Goal: Transaction & Acquisition: Purchase product/service

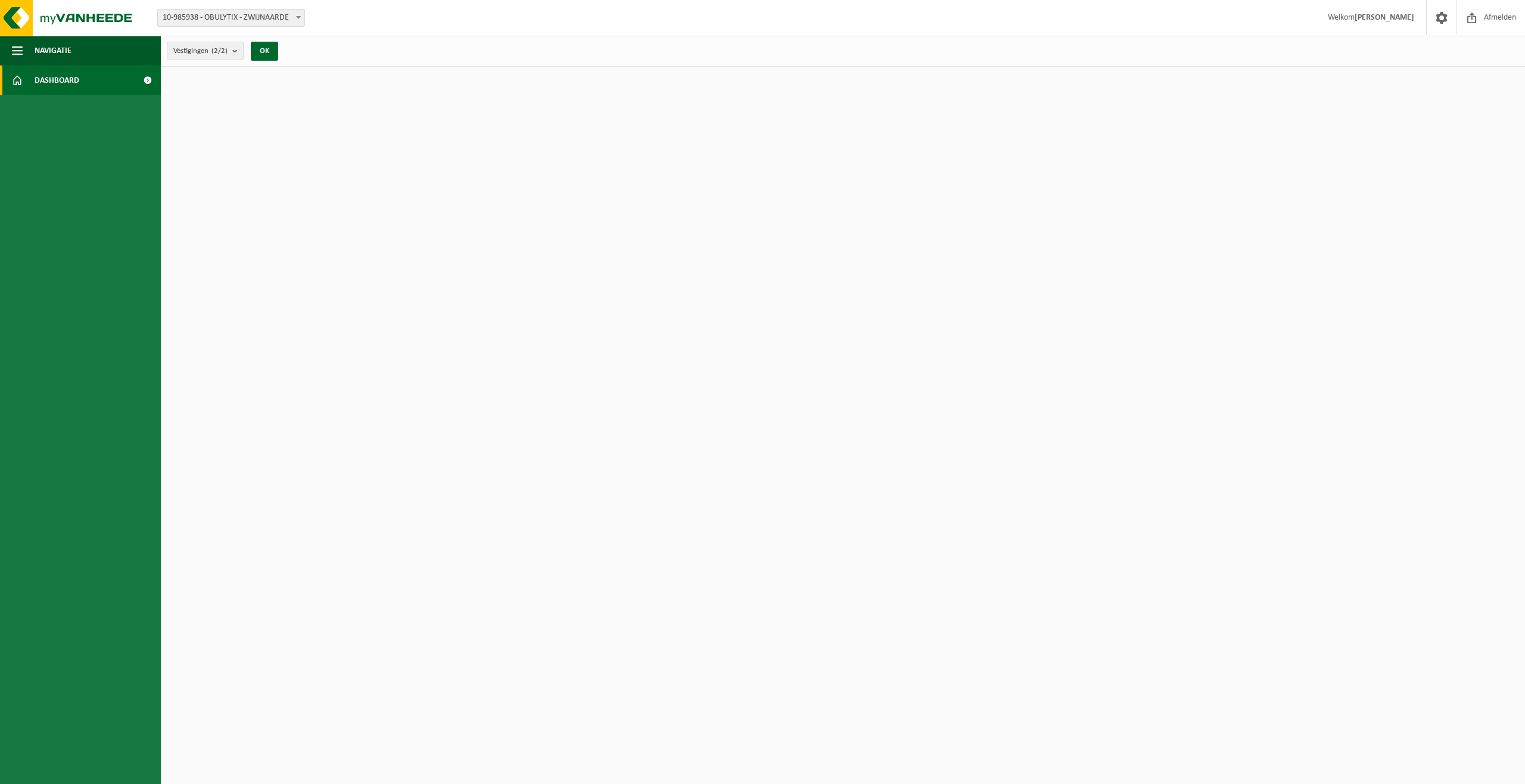
click at [260, 19] on span "10-985938 - OBULYTIX - ZWIJNAARDE" at bounding box center [231, 18] width 147 height 17
select select "163251"
click at [255, 19] on span "10-983479 - OBULYTIX - ZWIJNAARDE" at bounding box center [231, 18] width 147 height 17
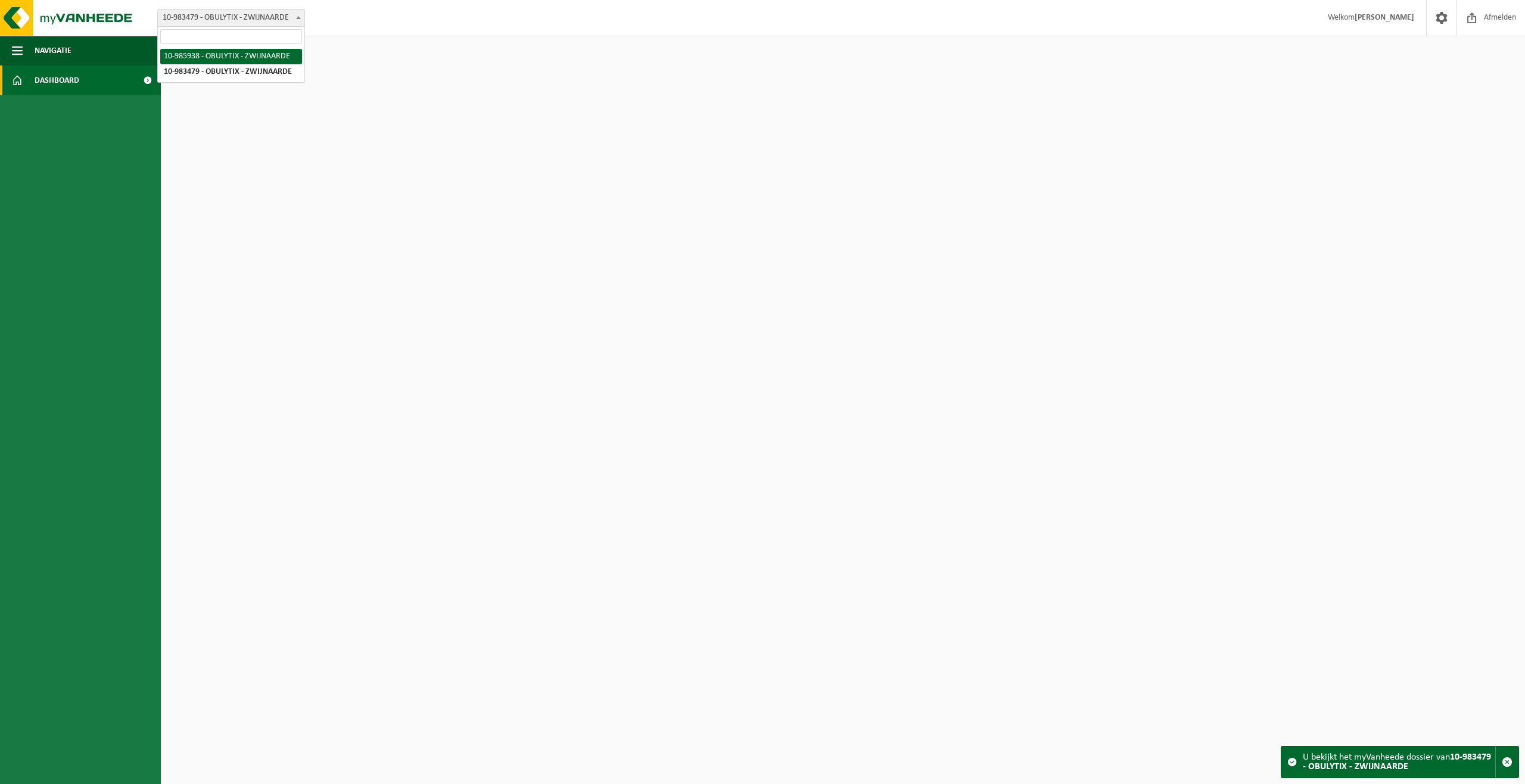
select select "165403"
click at [143, 81] on span at bounding box center [147, 80] width 27 height 30
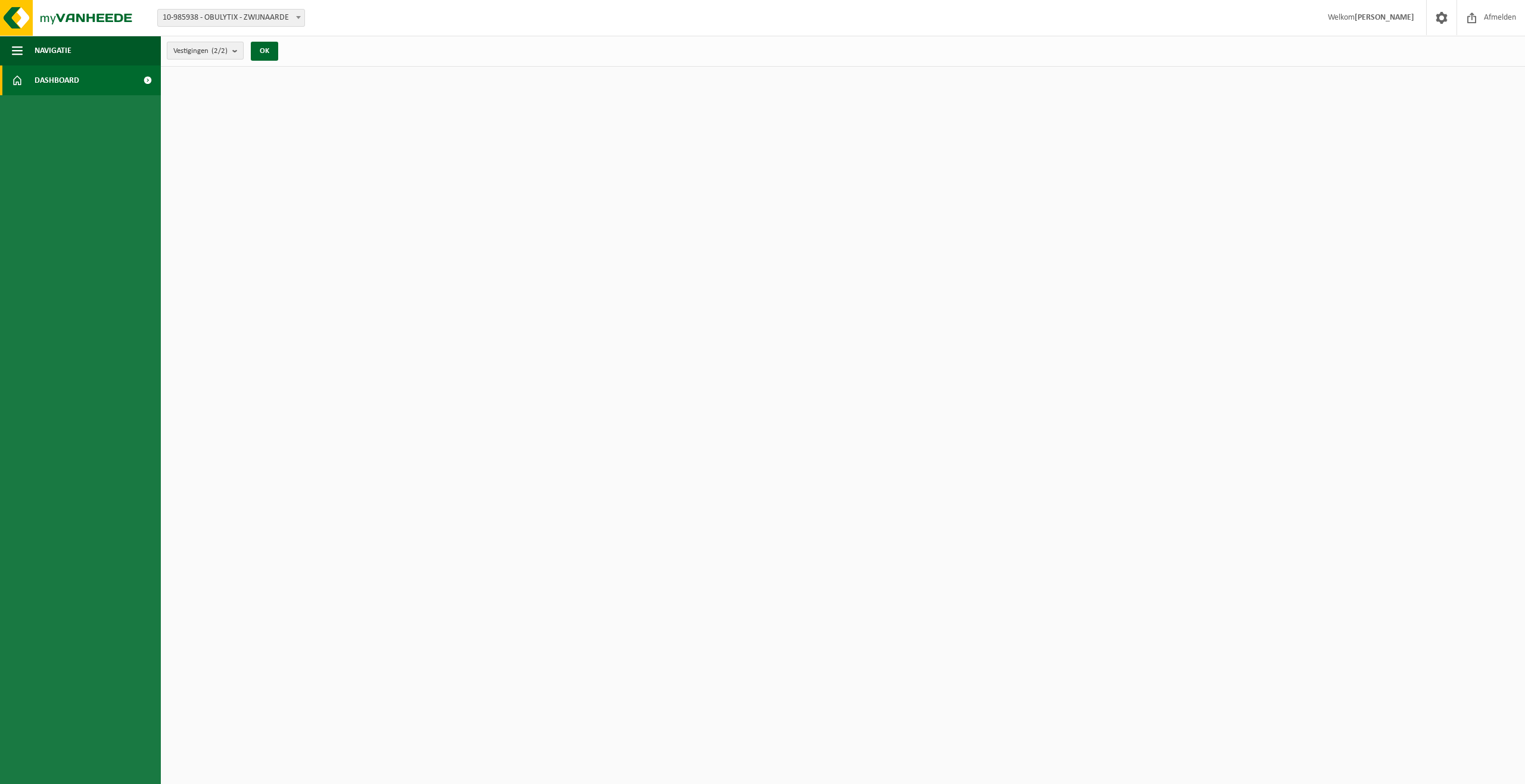
click at [235, 48] on b "submit" at bounding box center [237, 51] width 11 height 17
click at [268, 49] on button "OK" at bounding box center [265, 51] width 28 height 19
click at [12, 49] on span "button" at bounding box center [17, 51] width 11 height 30
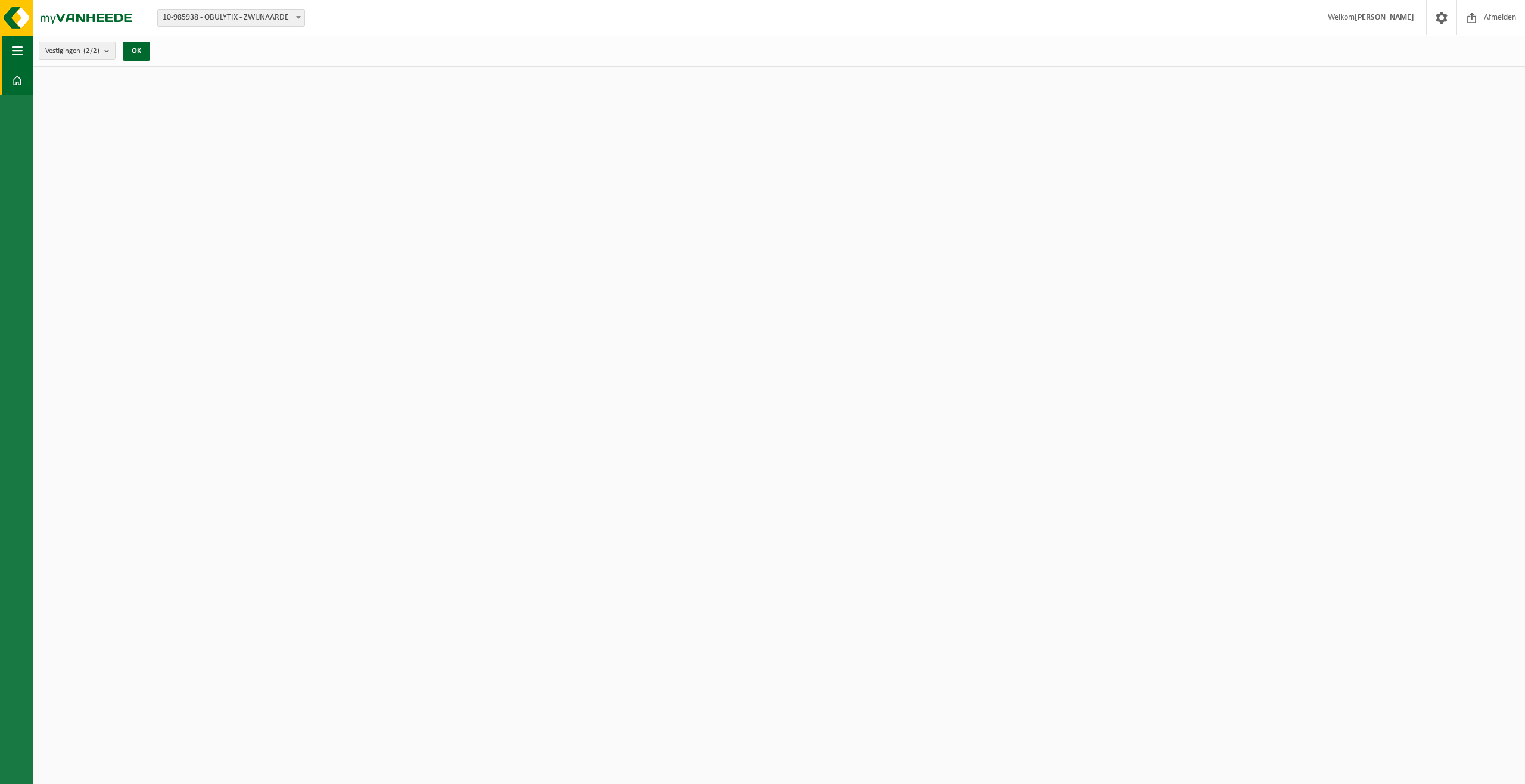
click at [12, 49] on span "button" at bounding box center [17, 51] width 11 height 30
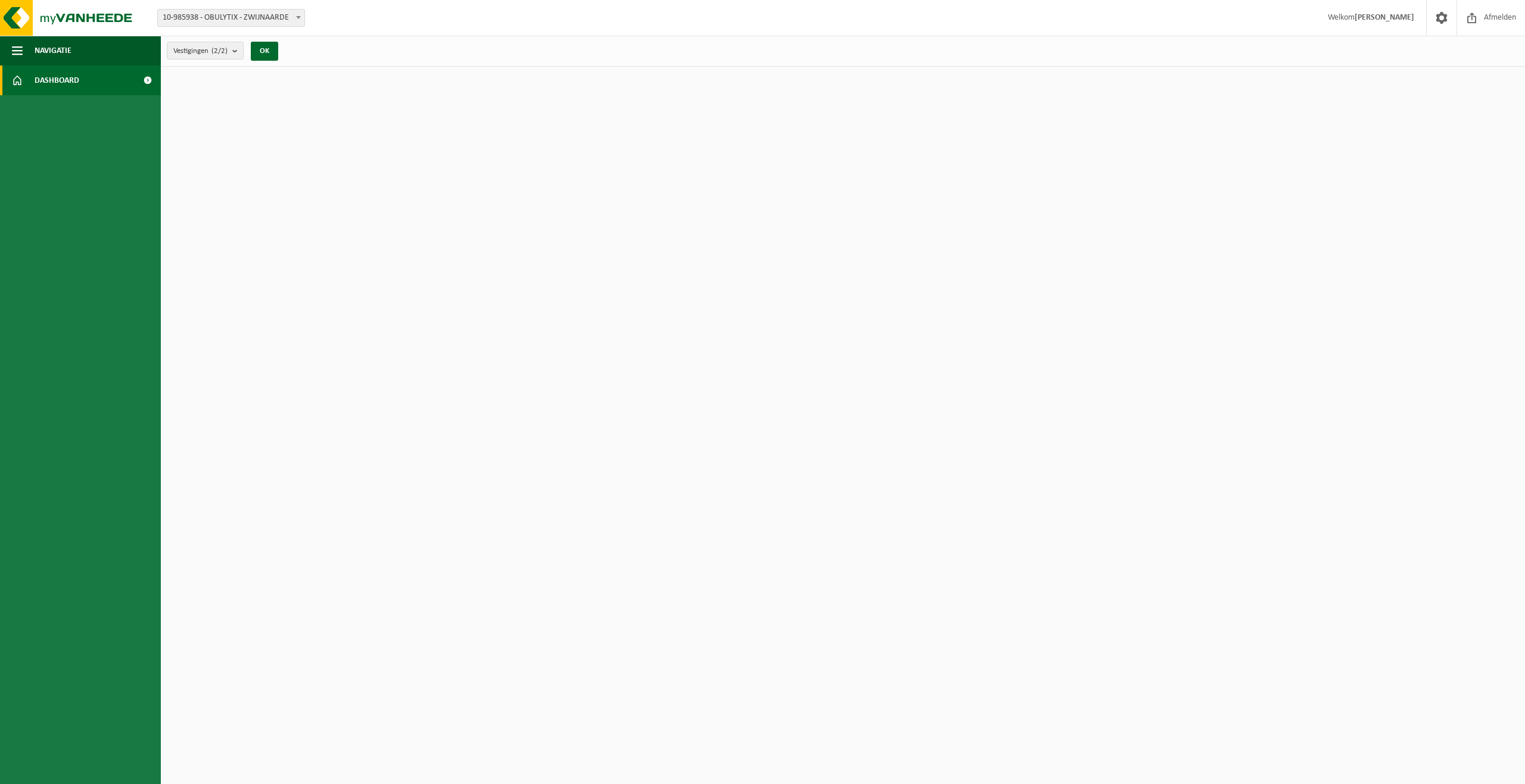
click at [32, 75] on link "Dashboard" at bounding box center [80, 80] width 161 height 30
click at [279, 5] on div "Vestiging: 10-985938 - OBULYTIX - ZWIJNAARDE 10-983479 - OBULYTIX - ZWIJNAARDE …" at bounding box center [762, 18] width 1525 height 37
click at [279, 15] on span "10-985938 - OBULYTIX - ZWIJNAARDE" at bounding box center [231, 18] width 147 height 17
select select "163251"
click at [271, 16] on span "10-983479 - OBULYTIX - ZWIJNAARDE" at bounding box center [231, 18] width 147 height 17
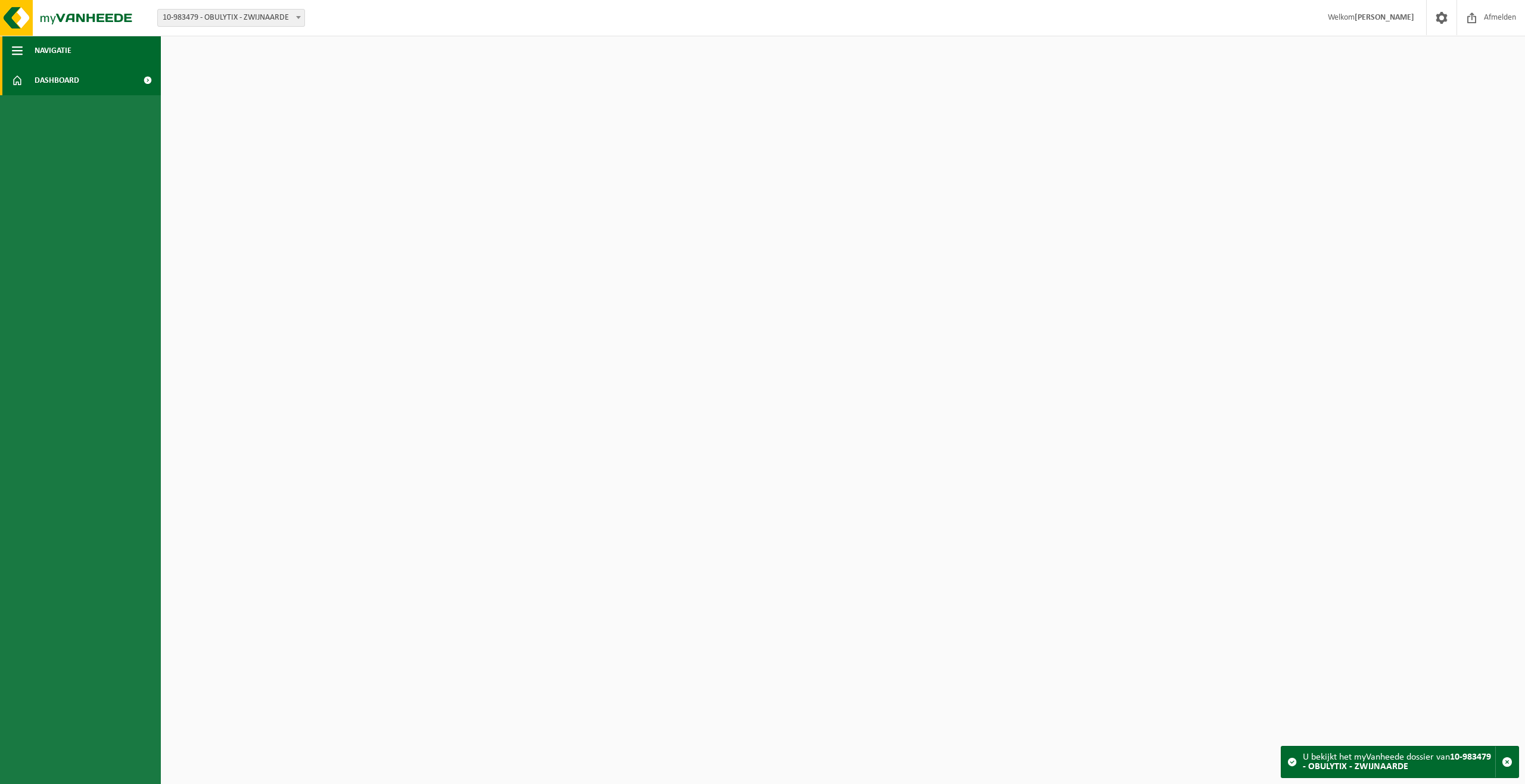
click at [82, 62] on button "Navigatie" at bounding box center [80, 51] width 161 height 30
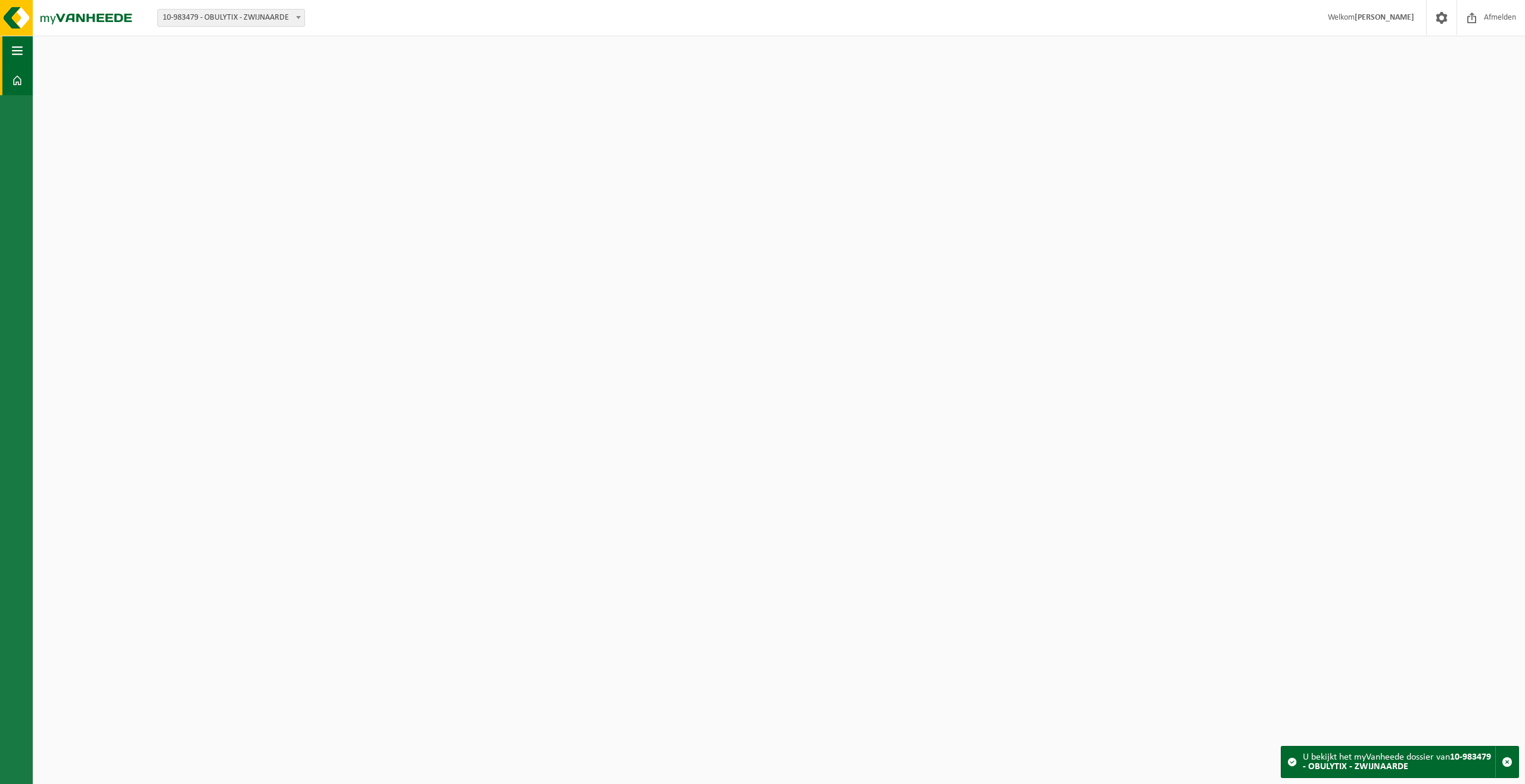
click at [16, 50] on span "button" at bounding box center [17, 51] width 11 height 30
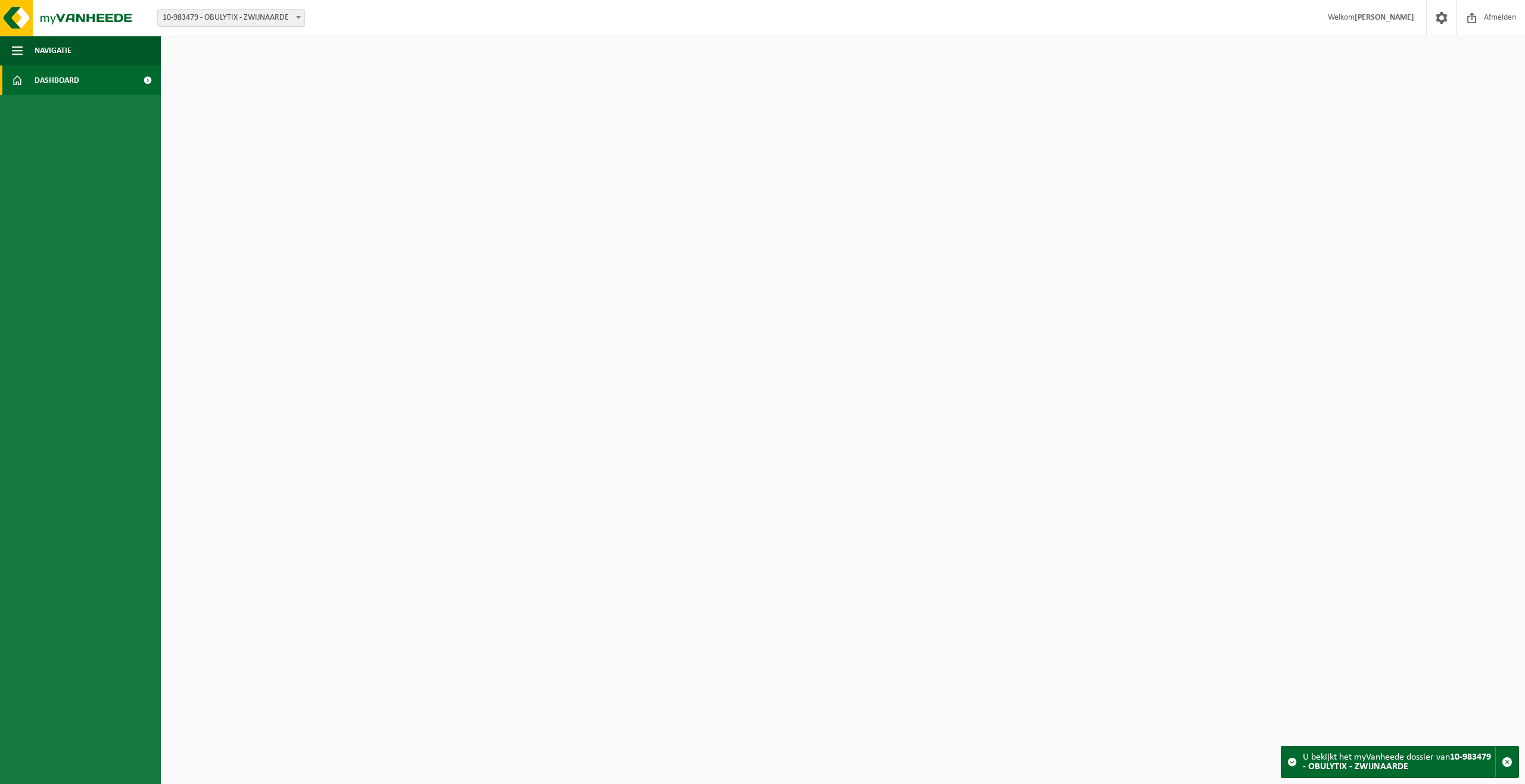
click at [27, 81] on link "Dashboard" at bounding box center [80, 80] width 161 height 30
click at [141, 79] on span at bounding box center [147, 80] width 27 height 30
click at [145, 81] on span at bounding box center [147, 80] width 27 height 30
click at [262, 19] on span "10-983479 - OBULYTIX - ZWIJNAARDE" at bounding box center [231, 18] width 147 height 17
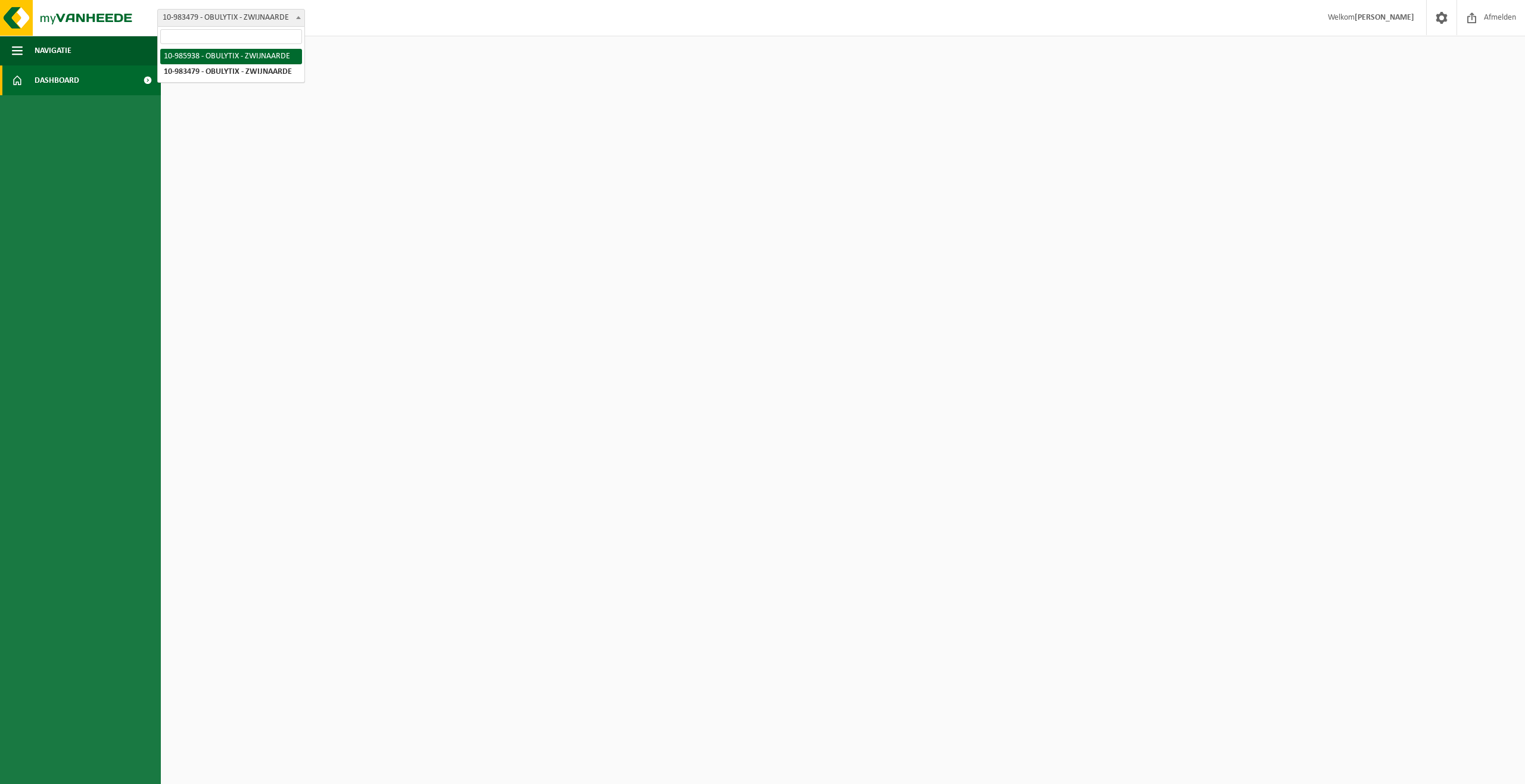
select select "165403"
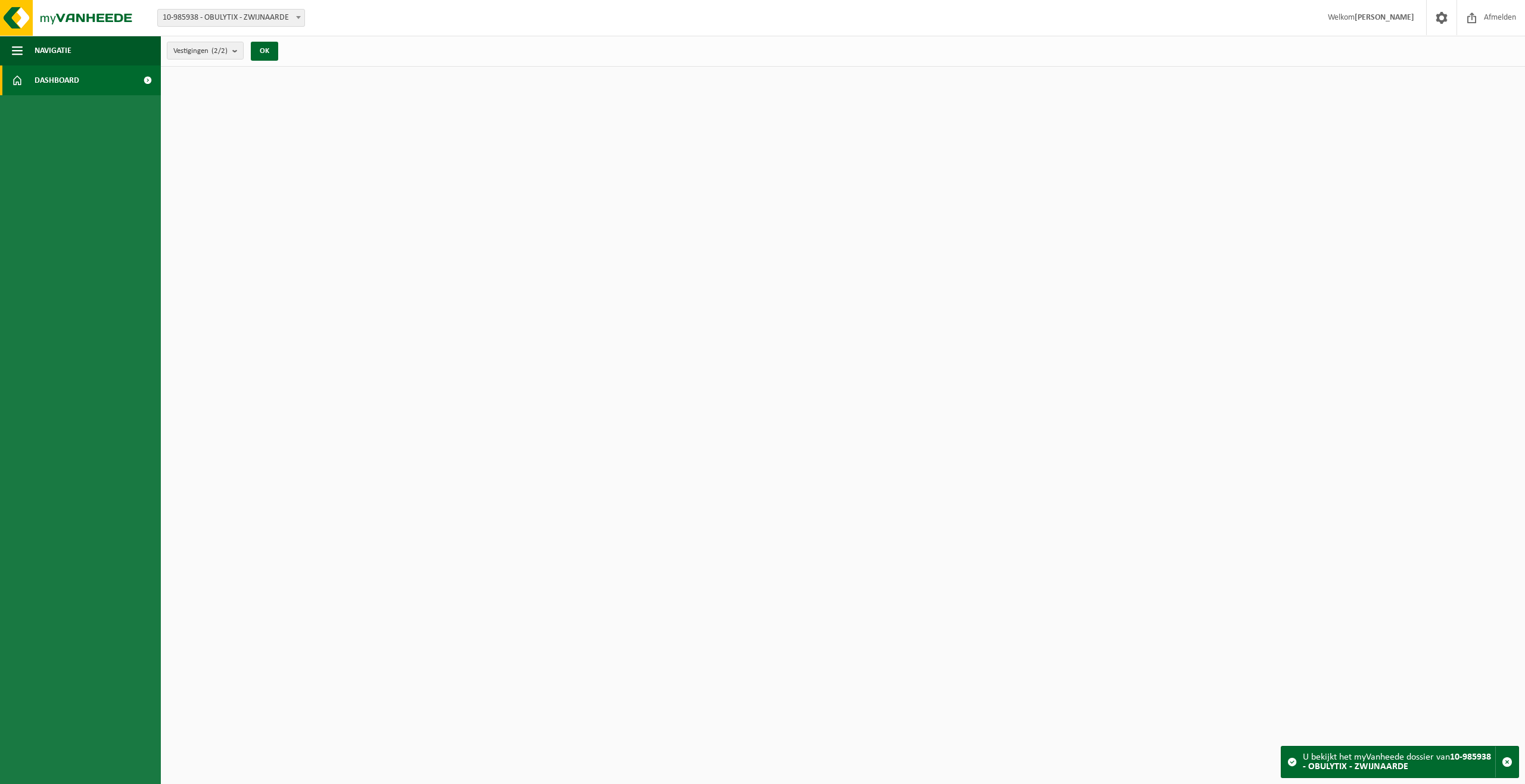
click at [1383, 16] on strong "[PERSON_NAME]" at bounding box center [1384, 17] width 59 height 9
click at [1356, 27] on span "Welkom Dennis Grimon" at bounding box center [1370, 17] width 110 height 35
click at [1500, 17] on span "Afmelden" at bounding box center [1499, 17] width 38 height 35
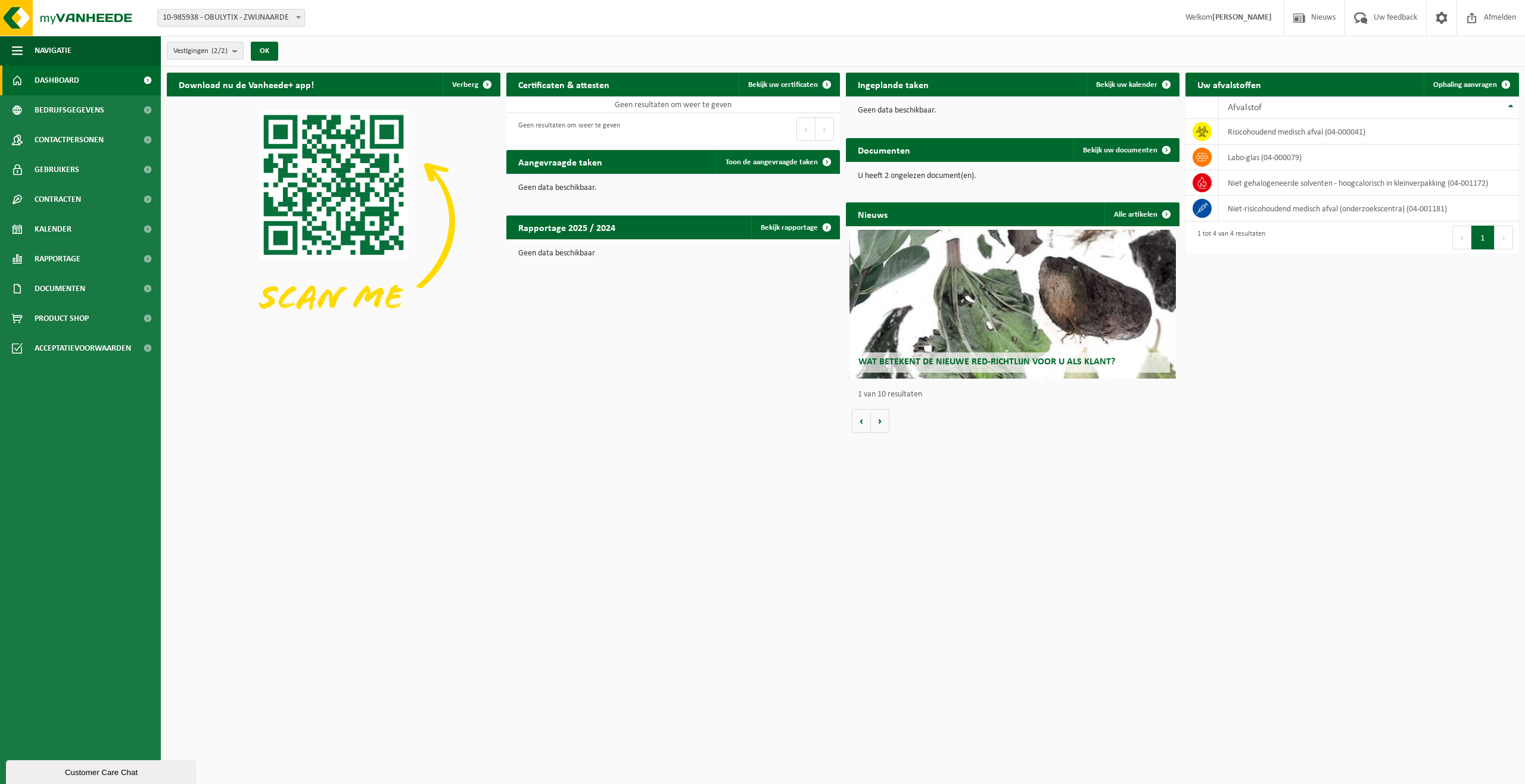
click at [247, 17] on span "10-985938 - OBULYTIX - ZWIJNAARDE" at bounding box center [231, 18] width 147 height 17
select select "163251"
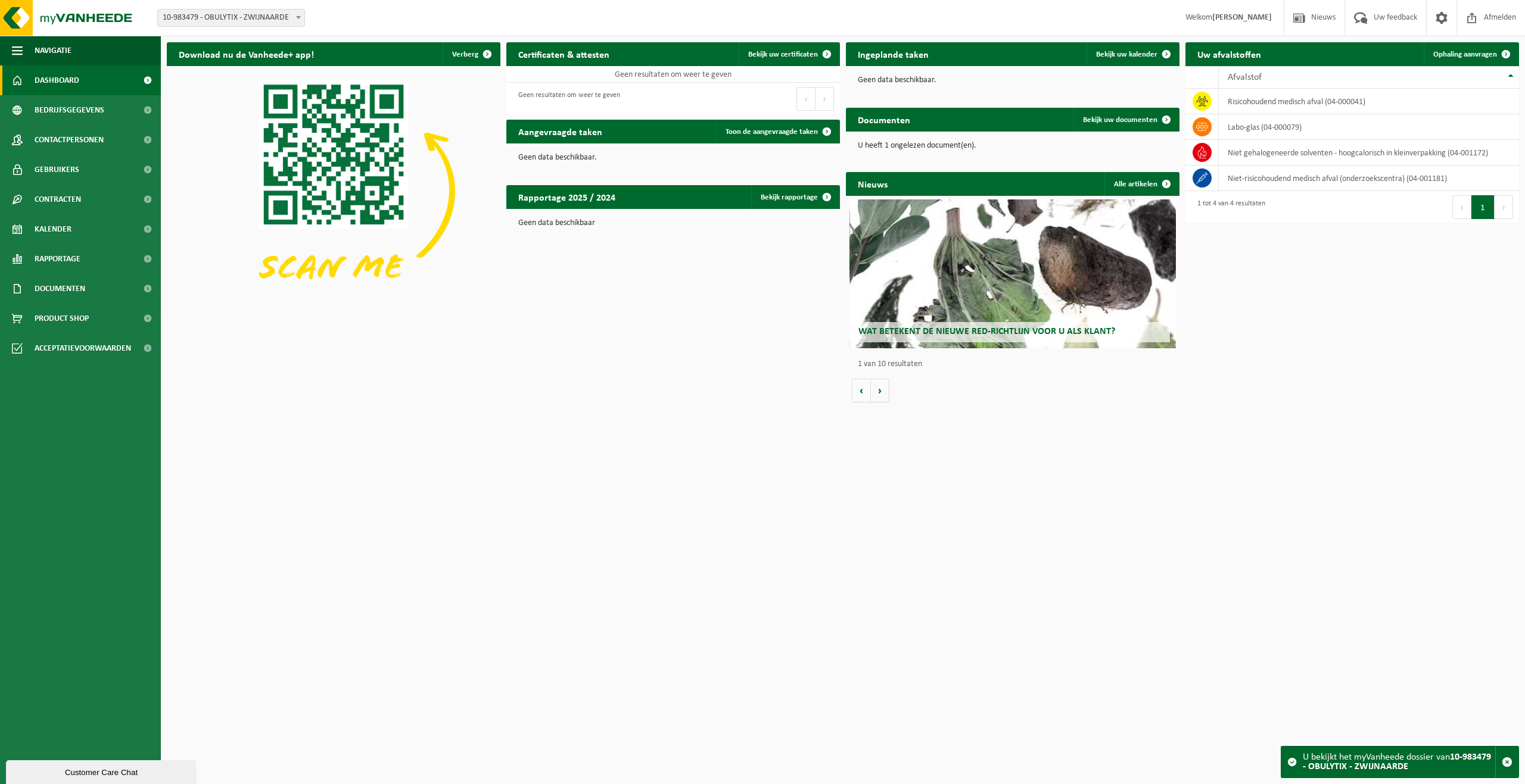
click at [275, 24] on span "10-983479 - OBULYTIX - ZWIJNAARDE" at bounding box center [231, 18] width 147 height 17
select select "165403"
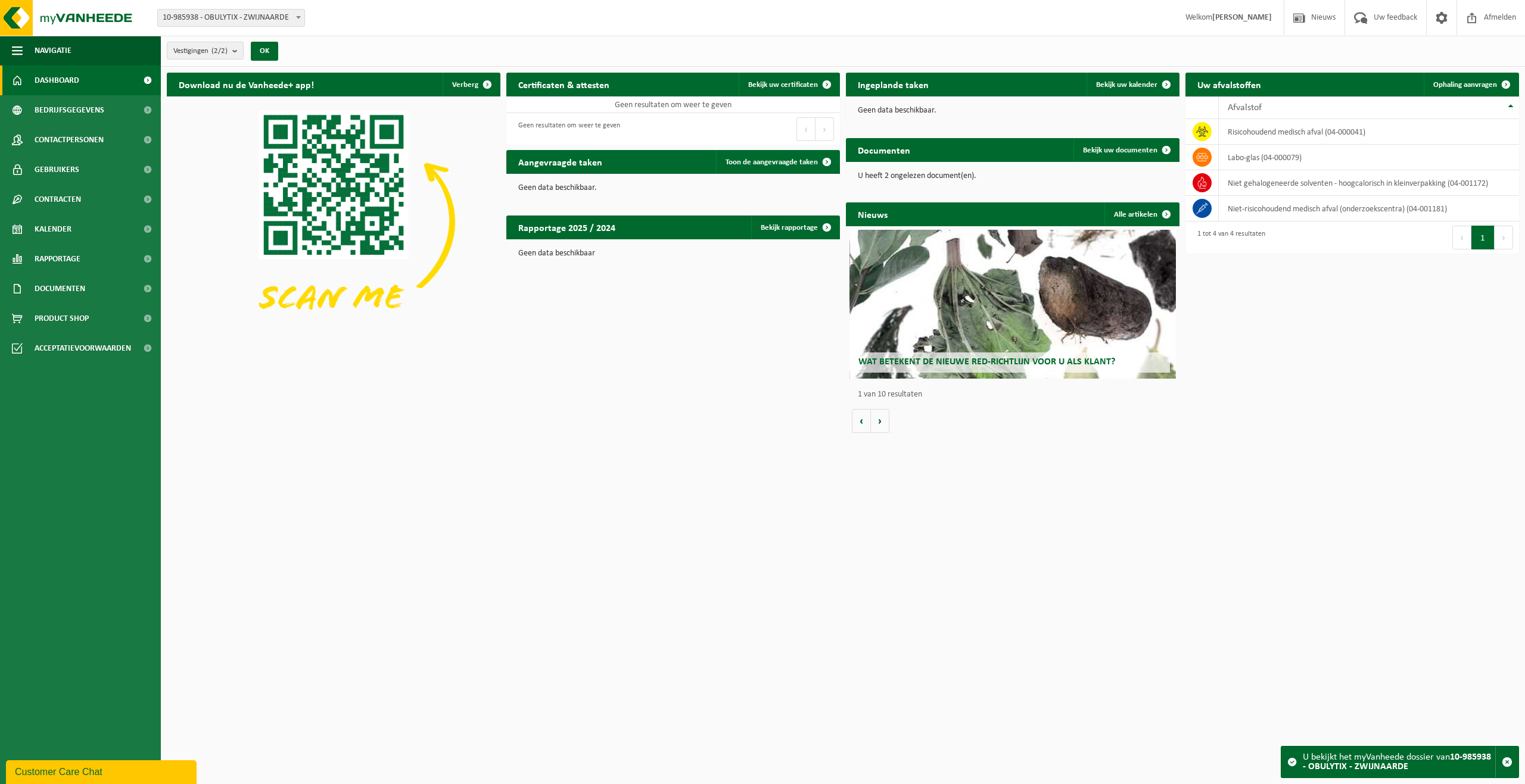
click at [247, 17] on span "10-985938 - OBULYTIX - ZWIJNAARDE" at bounding box center [231, 18] width 147 height 17
select select "163251"
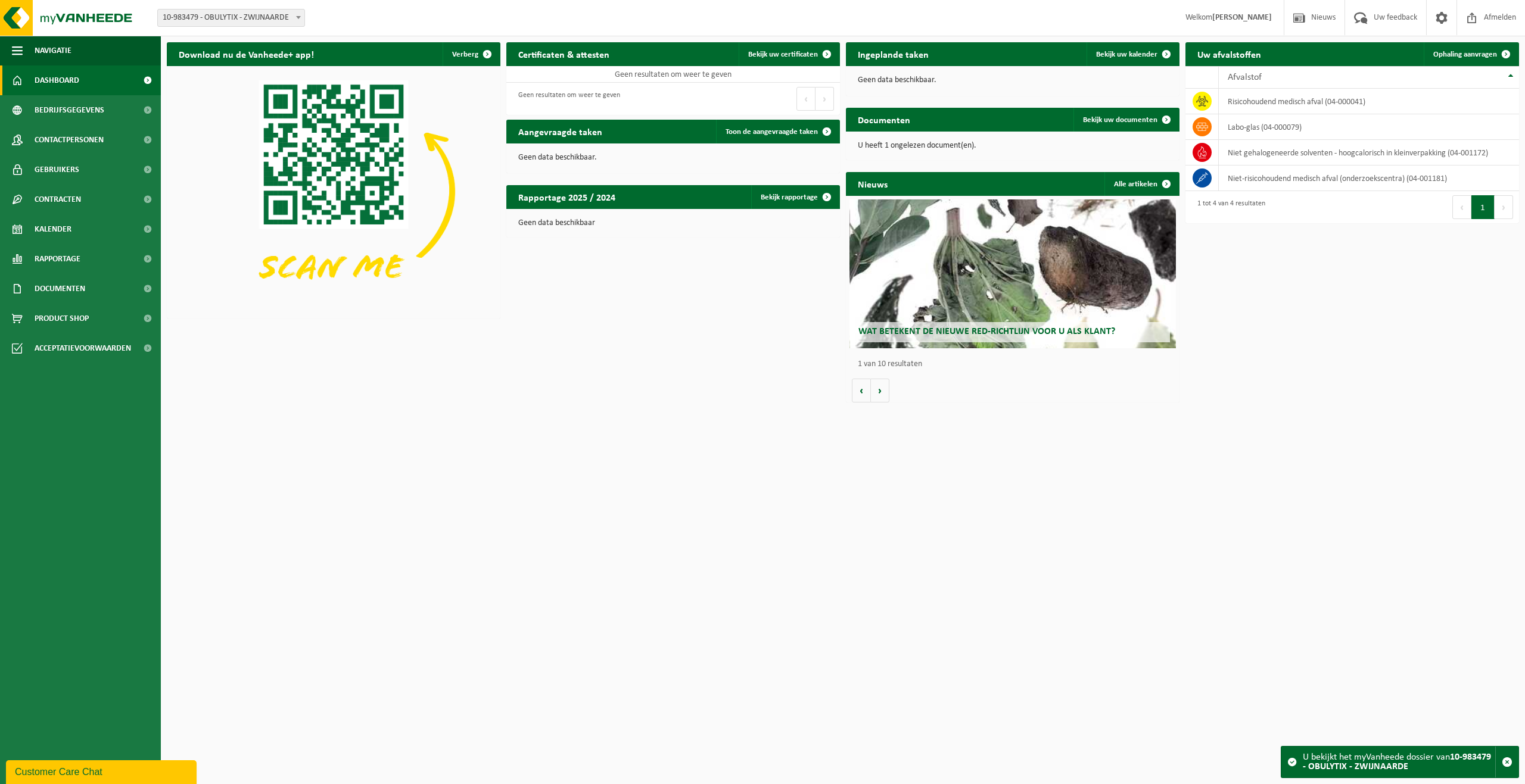
click at [243, 23] on span "10-983479 - OBULYTIX - ZWIJNAARDE" at bounding box center [231, 18] width 147 height 17
click at [93, 114] on span "Bedrijfsgegevens" at bounding box center [69, 110] width 69 height 30
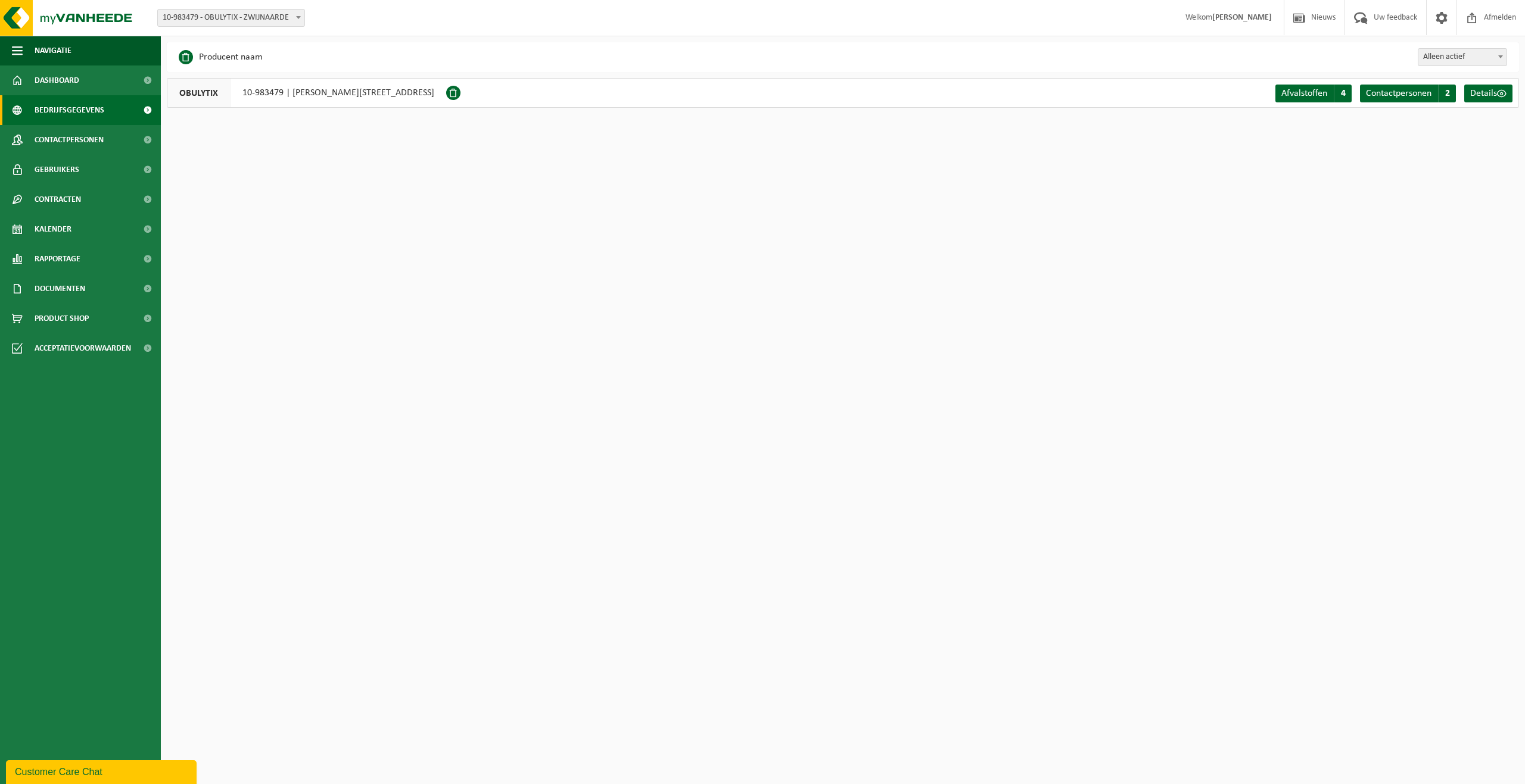
click at [290, 22] on span "10-983479 - OBULYTIX - ZWIJNAARDE" at bounding box center [231, 18] width 147 height 17
select select "165403"
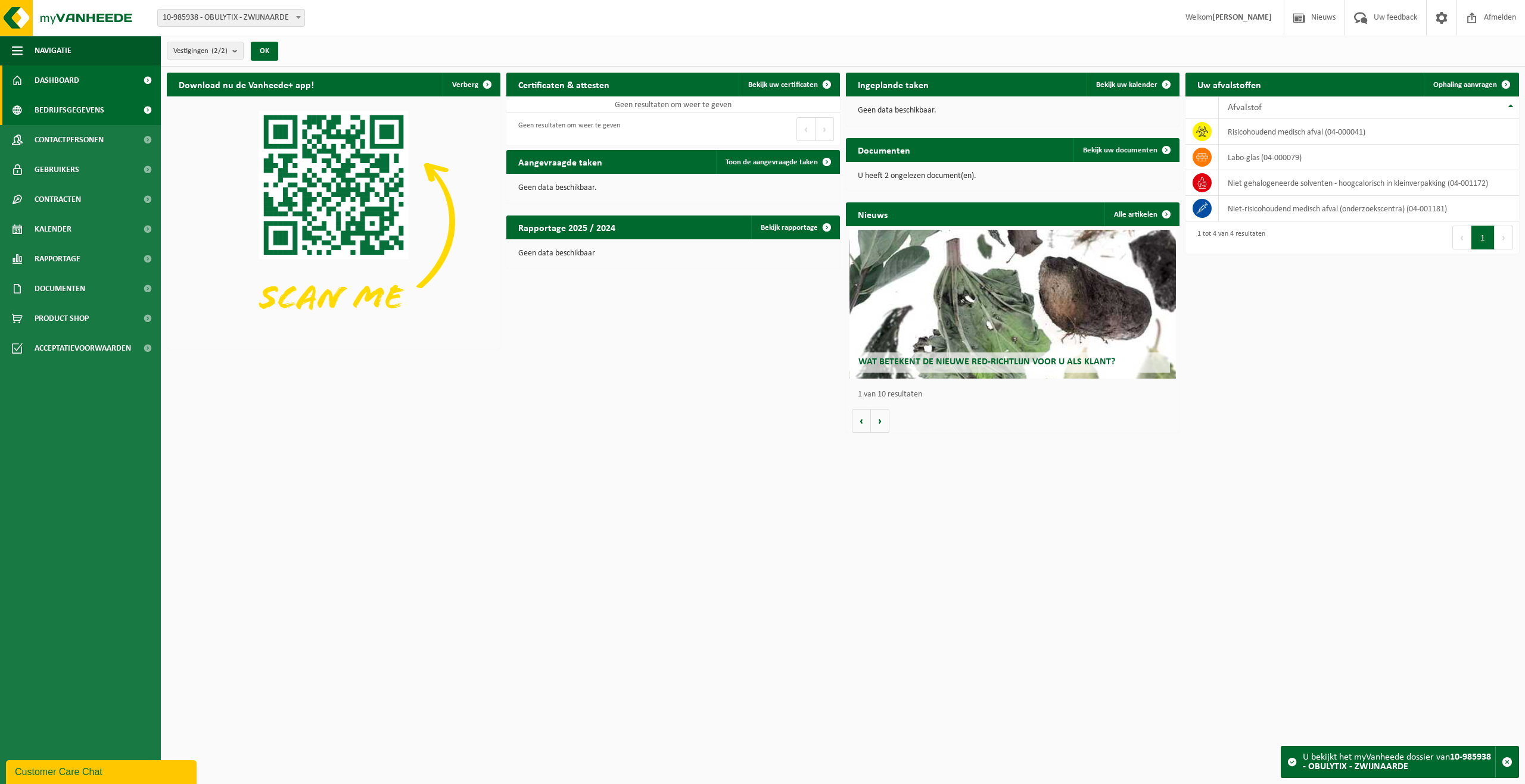
click at [73, 106] on span "Bedrijfsgegevens" at bounding box center [69, 110] width 69 height 30
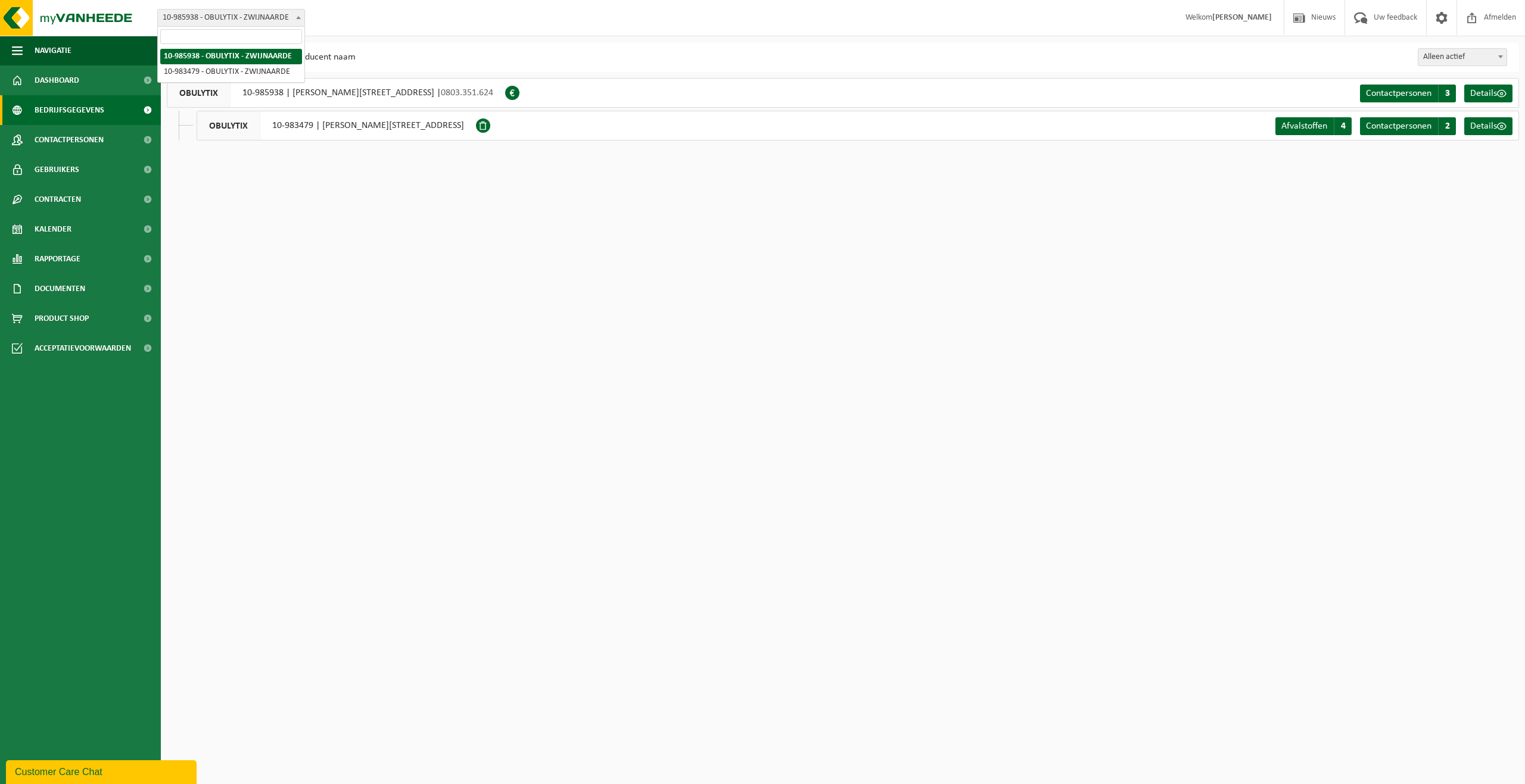
click at [282, 22] on span "10-985938 - OBULYTIX - ZWIJNAARDE" at bounding box center [231, 18] width 147 height 17
select select "163251"
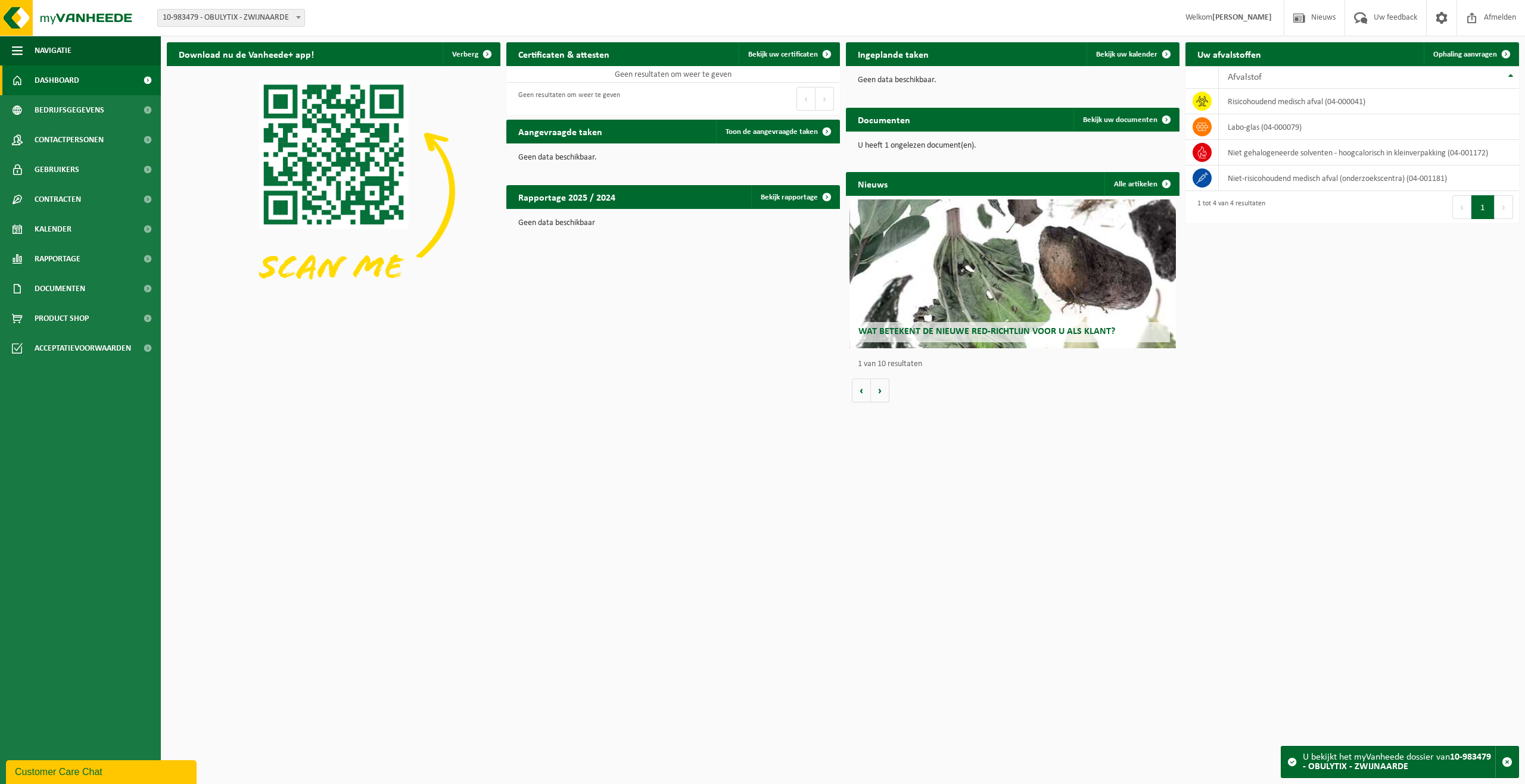
click at [85, 81] on link "Dashboard" at bounding box center [80, 80] width 161 height 30
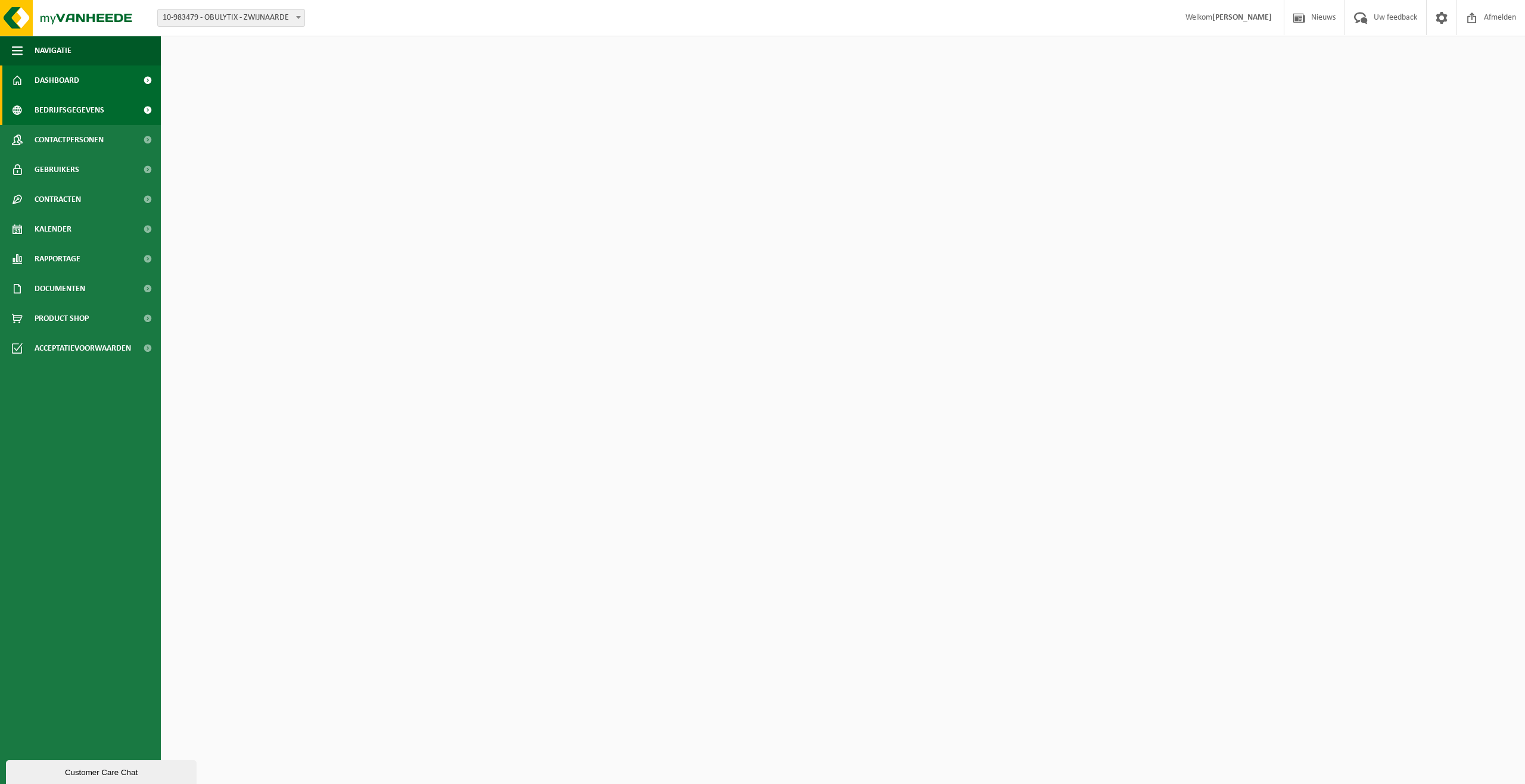
click at [85, 100] on span "Bedrijfsgegevens" at bounding box center [69, 110] width 69 height 30
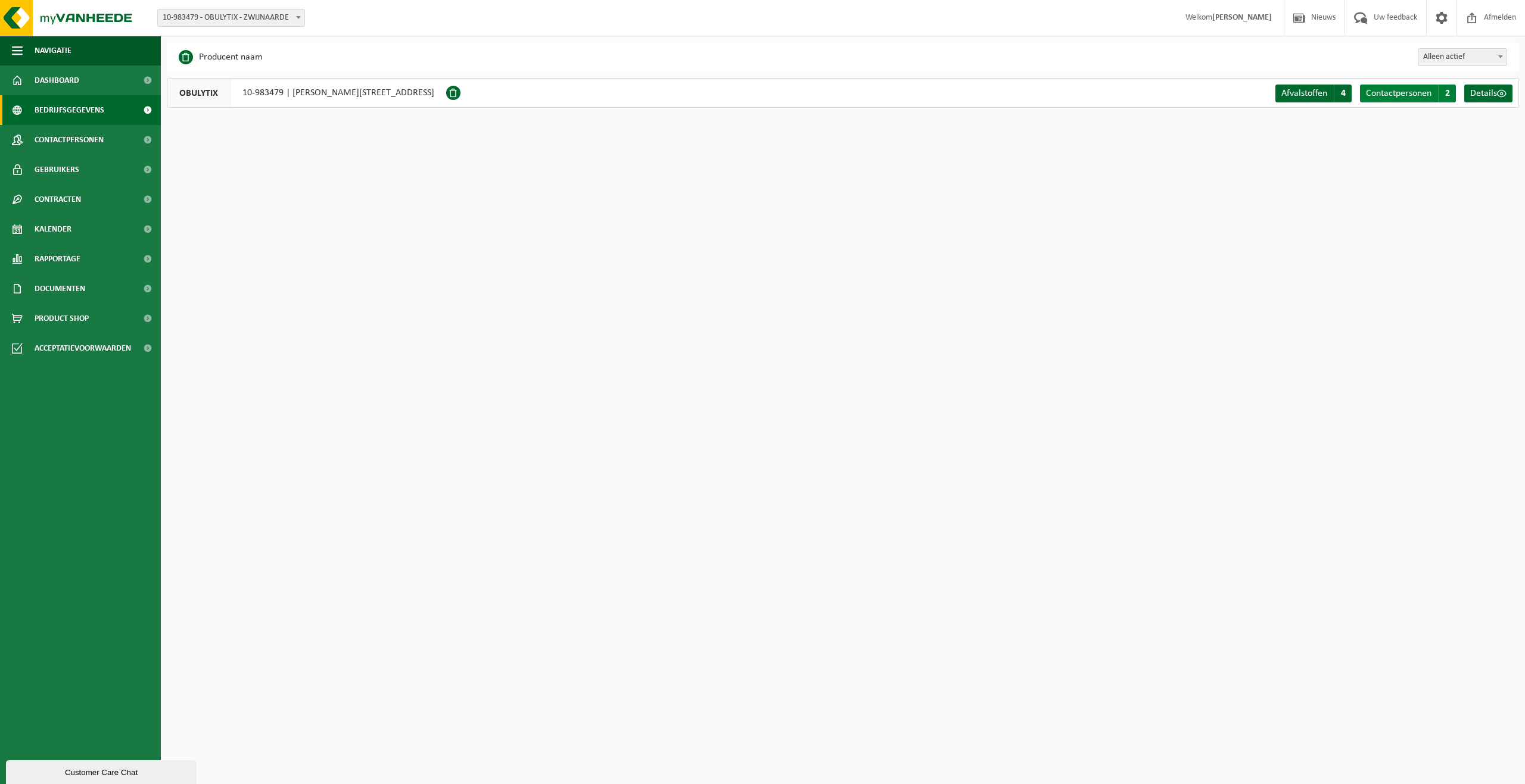
click at [1428, 89] on span "Contactpersonen" at bounding box center [1398, 93] width 65 height 10
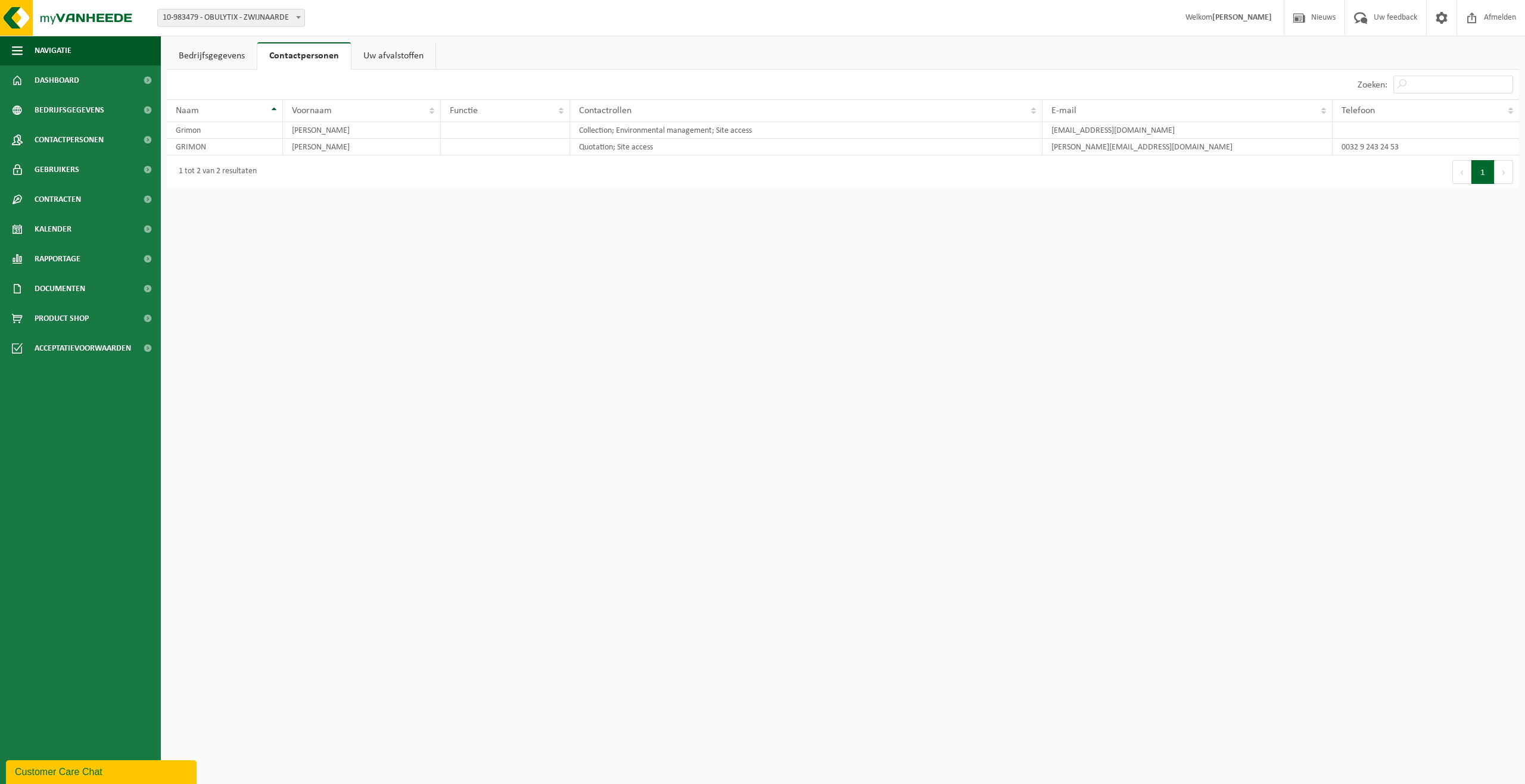
click at [239, 20] on span "10-983479 - OBULYTIX - ZWIJNAARDE" at bounding box center [231, 18] width 147 height 17
select select "165403"
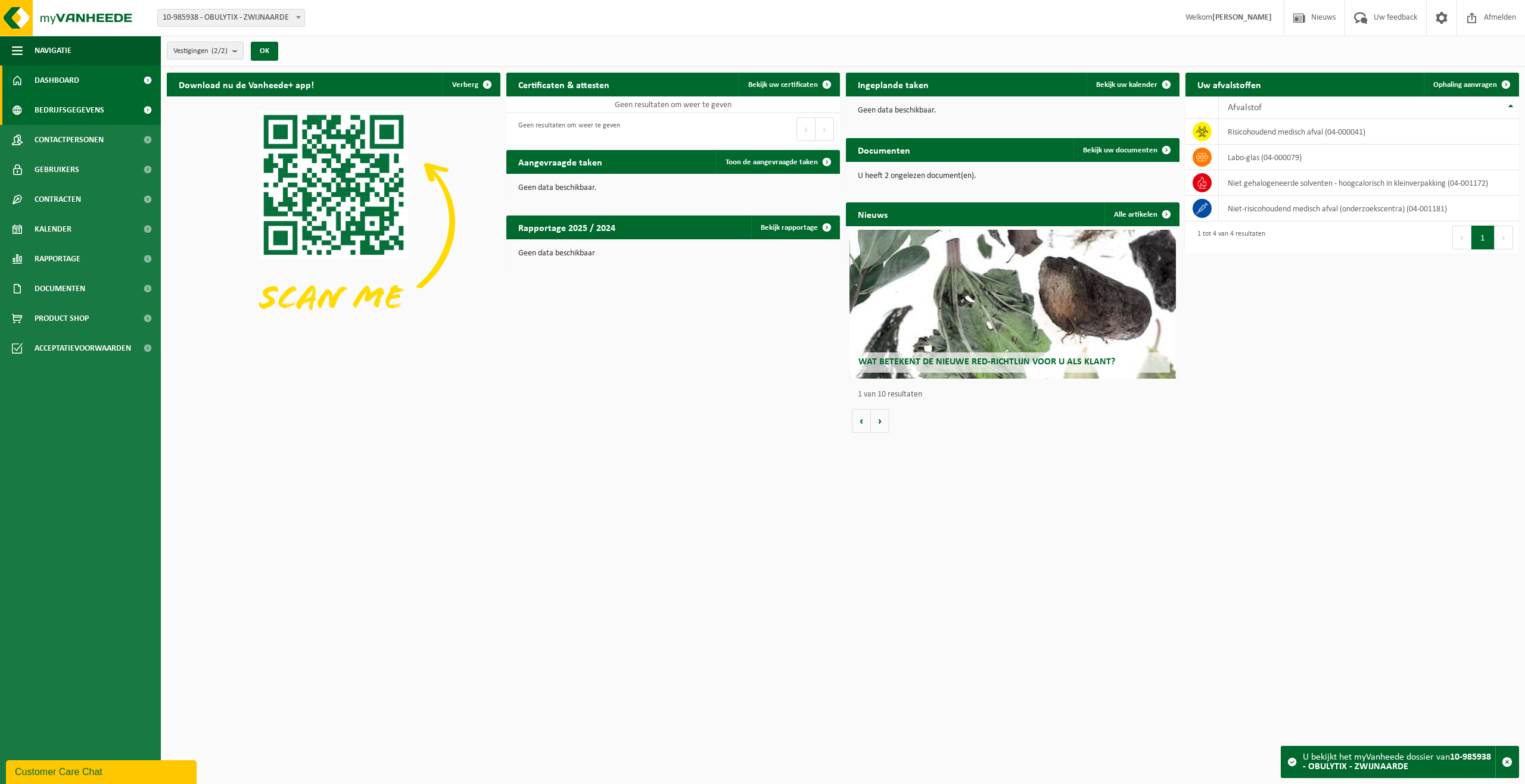
click at [50, 102] on span "Bedrijfsgegevens" at bounding box center [69, 110] width 69 height 30
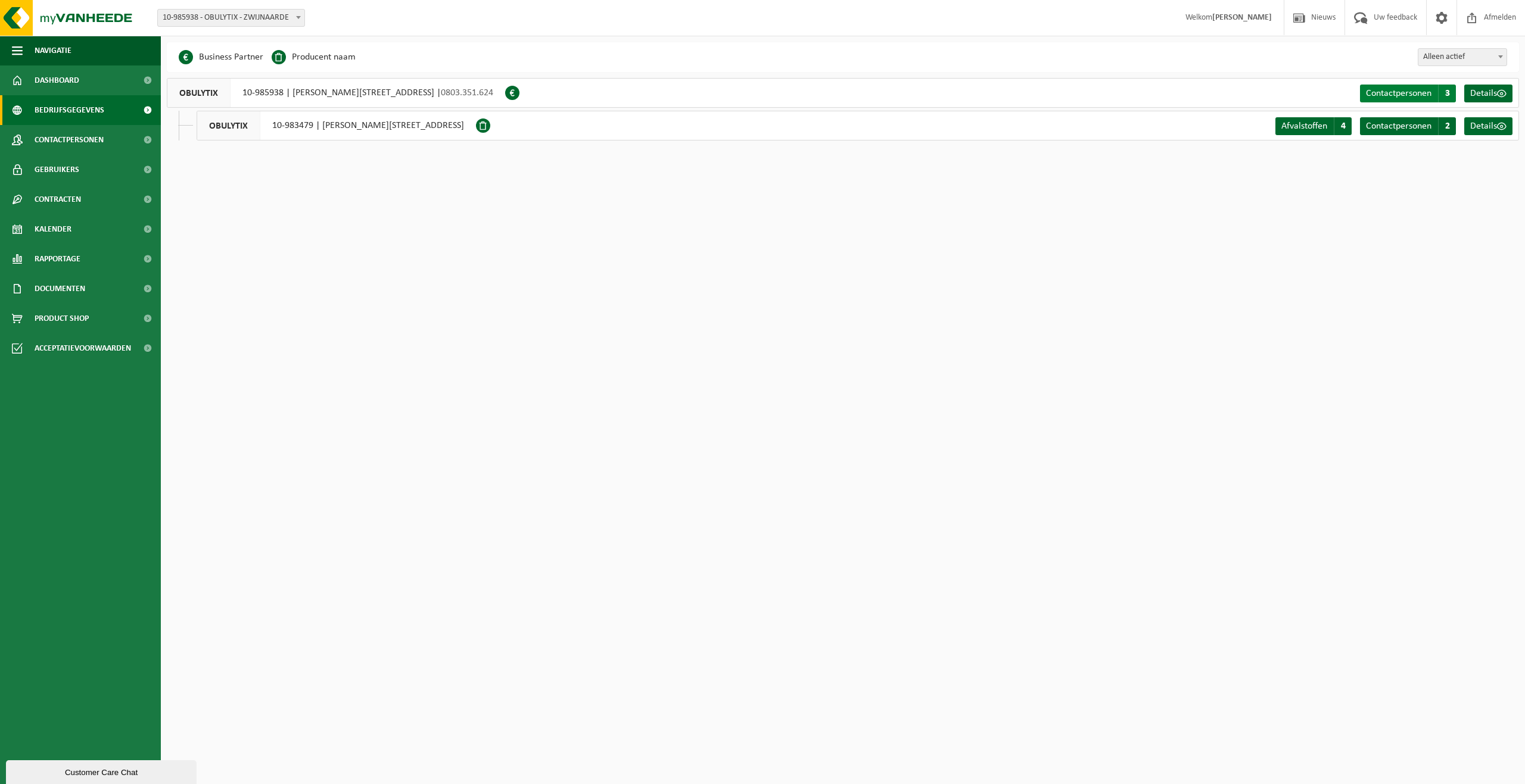
click at [1384, 97] on span "Contactpersonen" at bounding box center [1398, 93] width 65 height 10
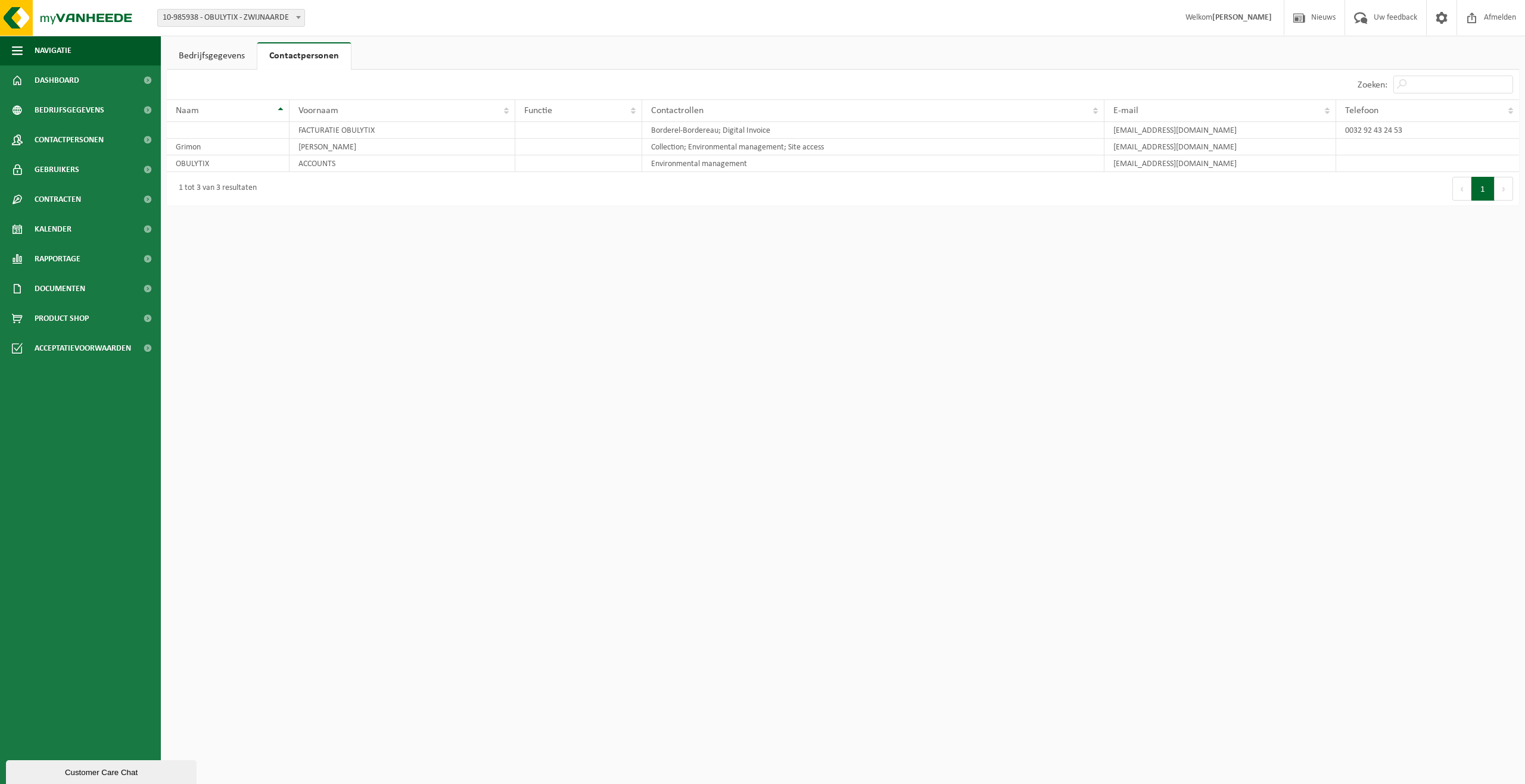
click at [236, 61] on link "Bedrijfsgegevens" at bounding box center [211, 56] width 90 height 28
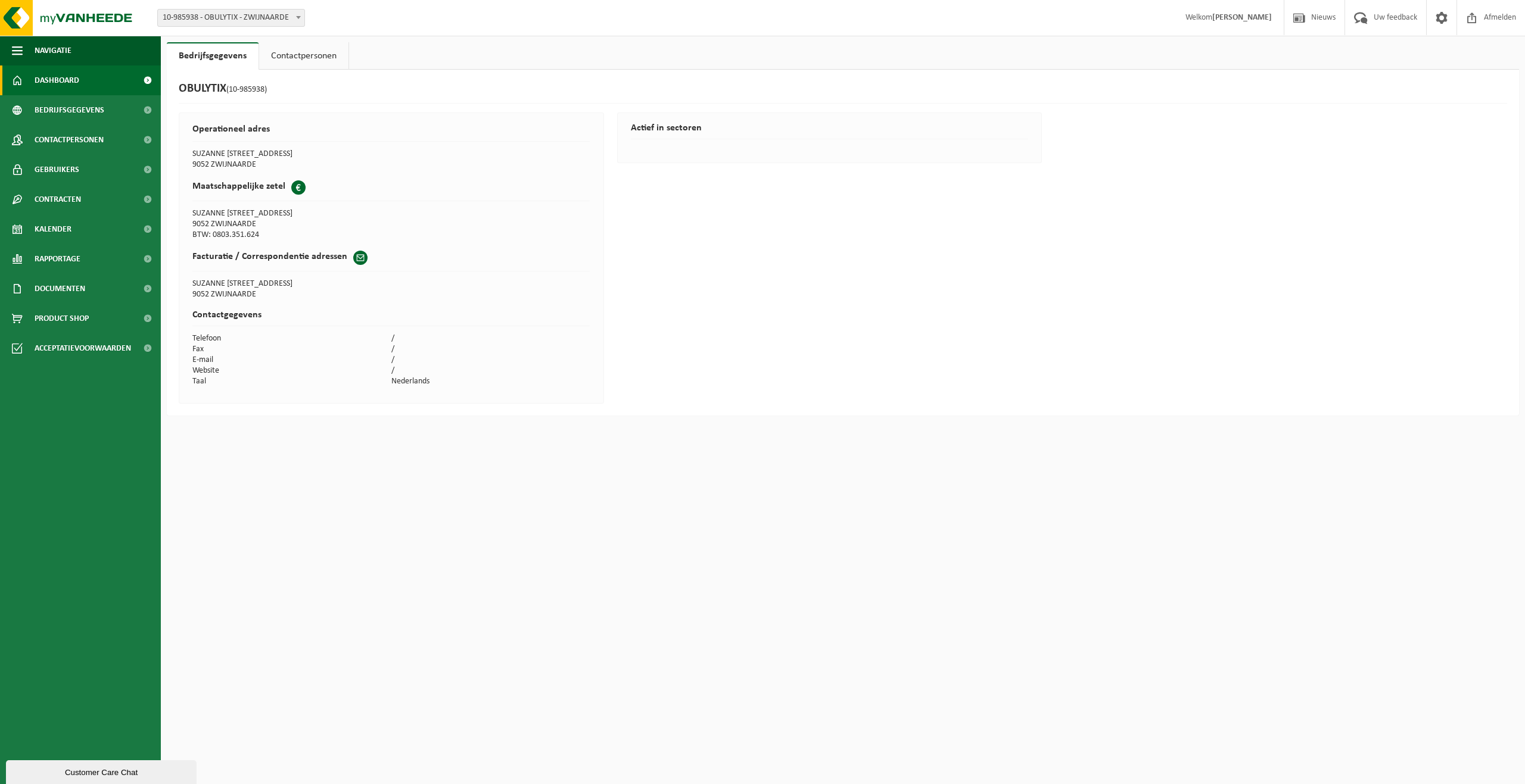
click at [72, 86] on span "Dashboard" at bounding box center [57, 80] width 45 height 30
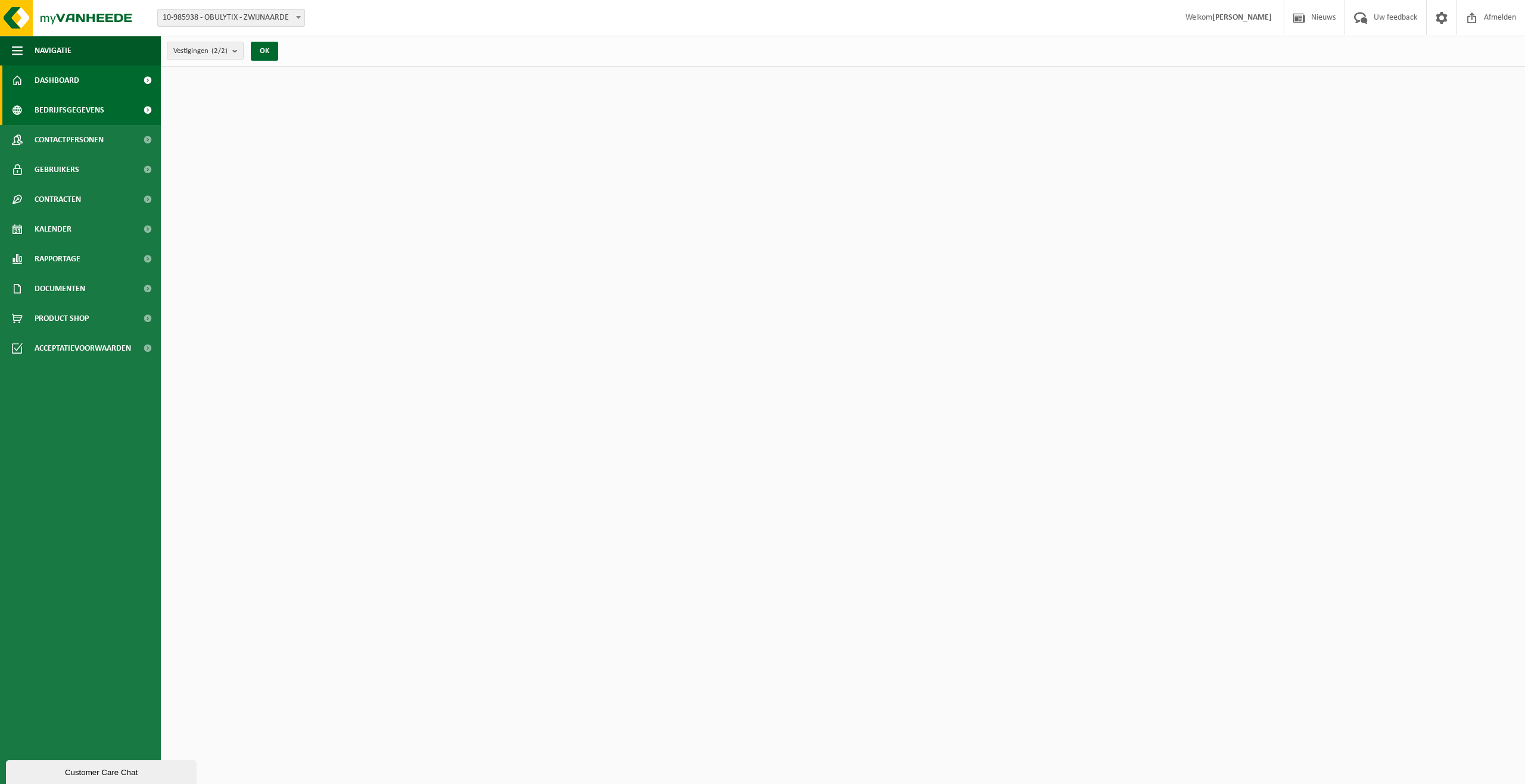
click at [69, 117] on span "Bedrijfsgegevens" at bounding box center [69, 110] width 69 height 30
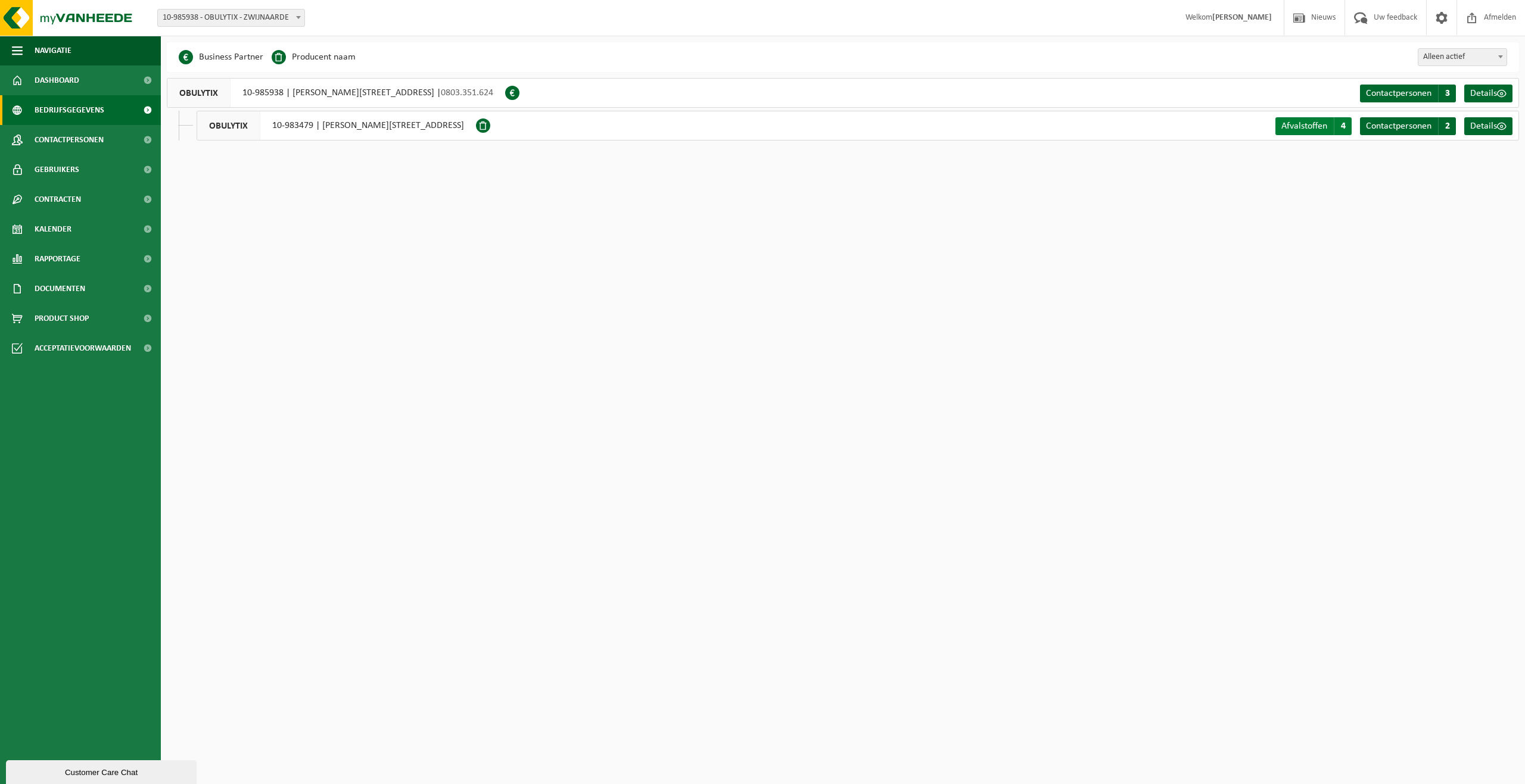
click at [1312, 130] on span "Afvalstoffen" at bounding box center [1304, 127] width 46 height 10
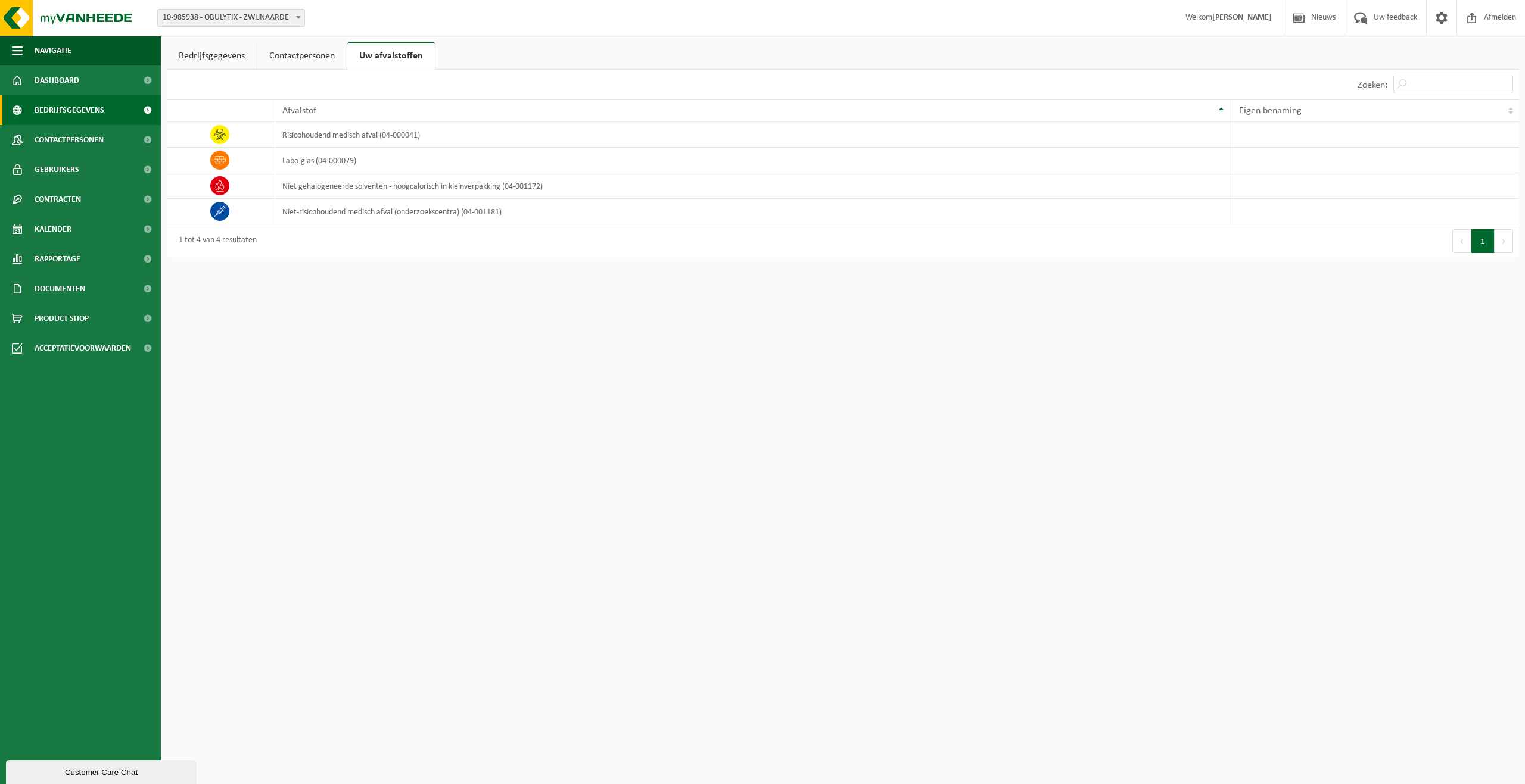
click at [56, 101] on span "Bedrijfsgegevens" at bounding box center [69, 110] width 69 height 30
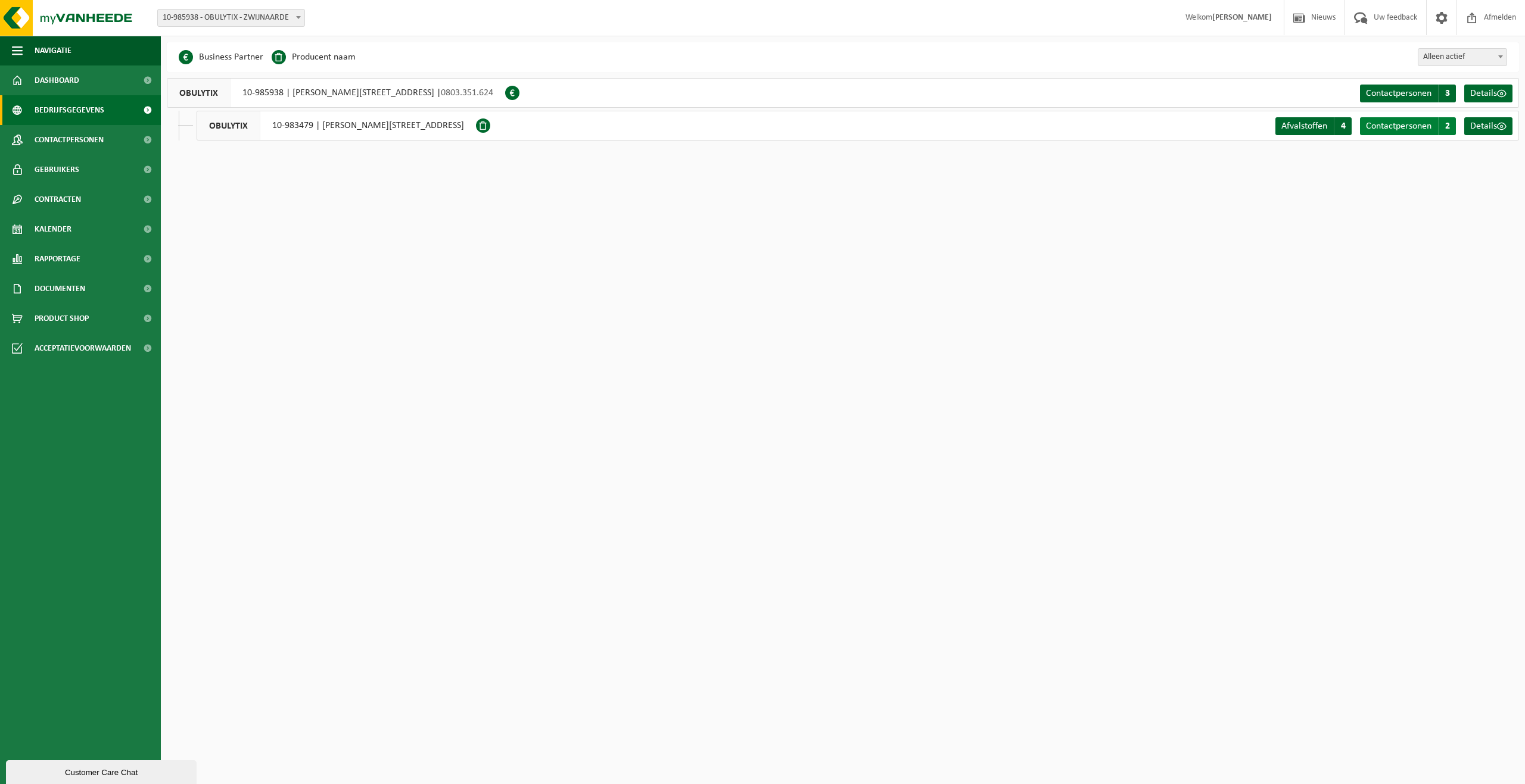
click at [1436, 120] on link "Contactpersonen C 2" at bounding box center [1407, 126] width 96 height 18
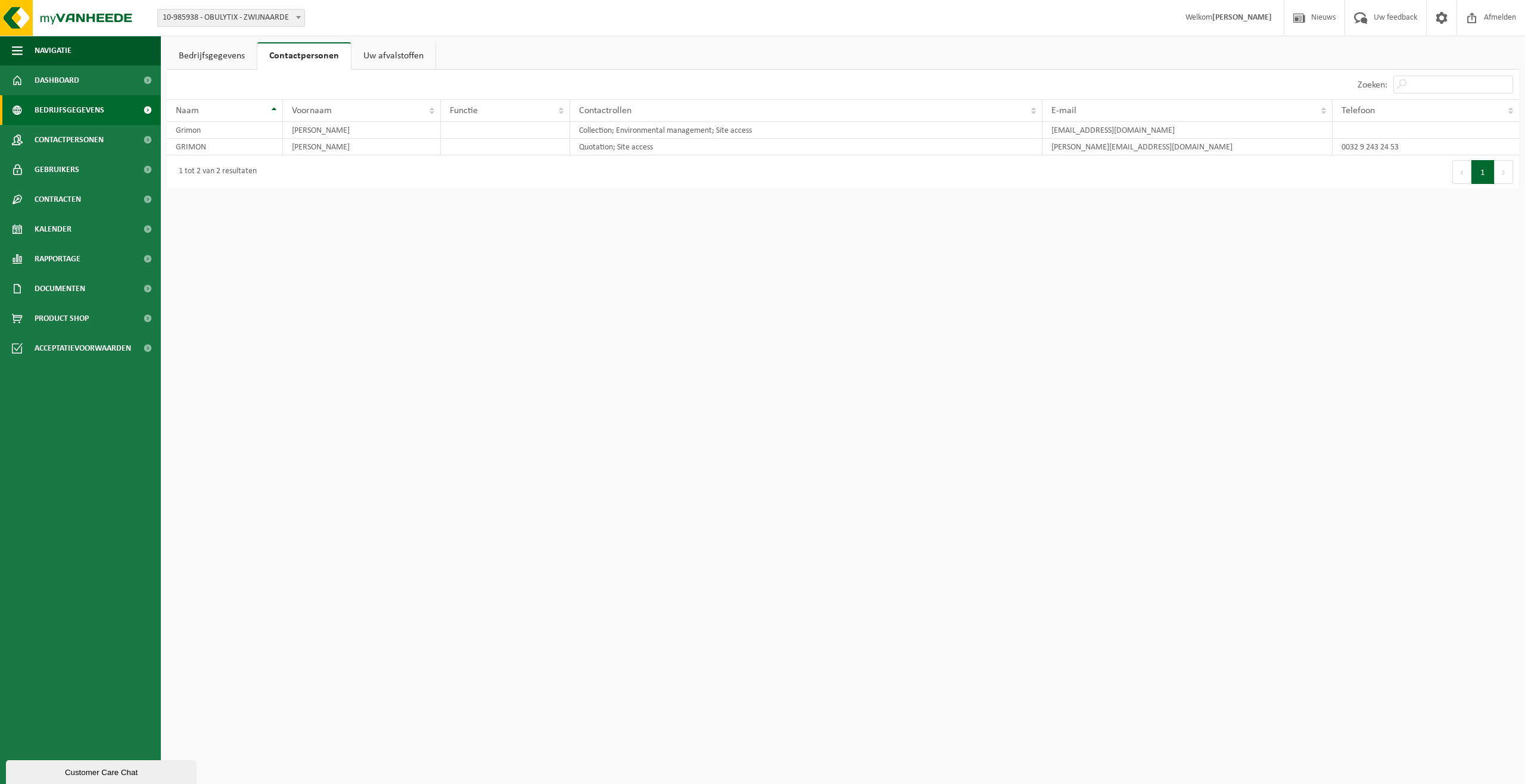
click at [66, 96] on span "Bedrijfsgegevens" at bounding box center [69, 110] width 69 height 30
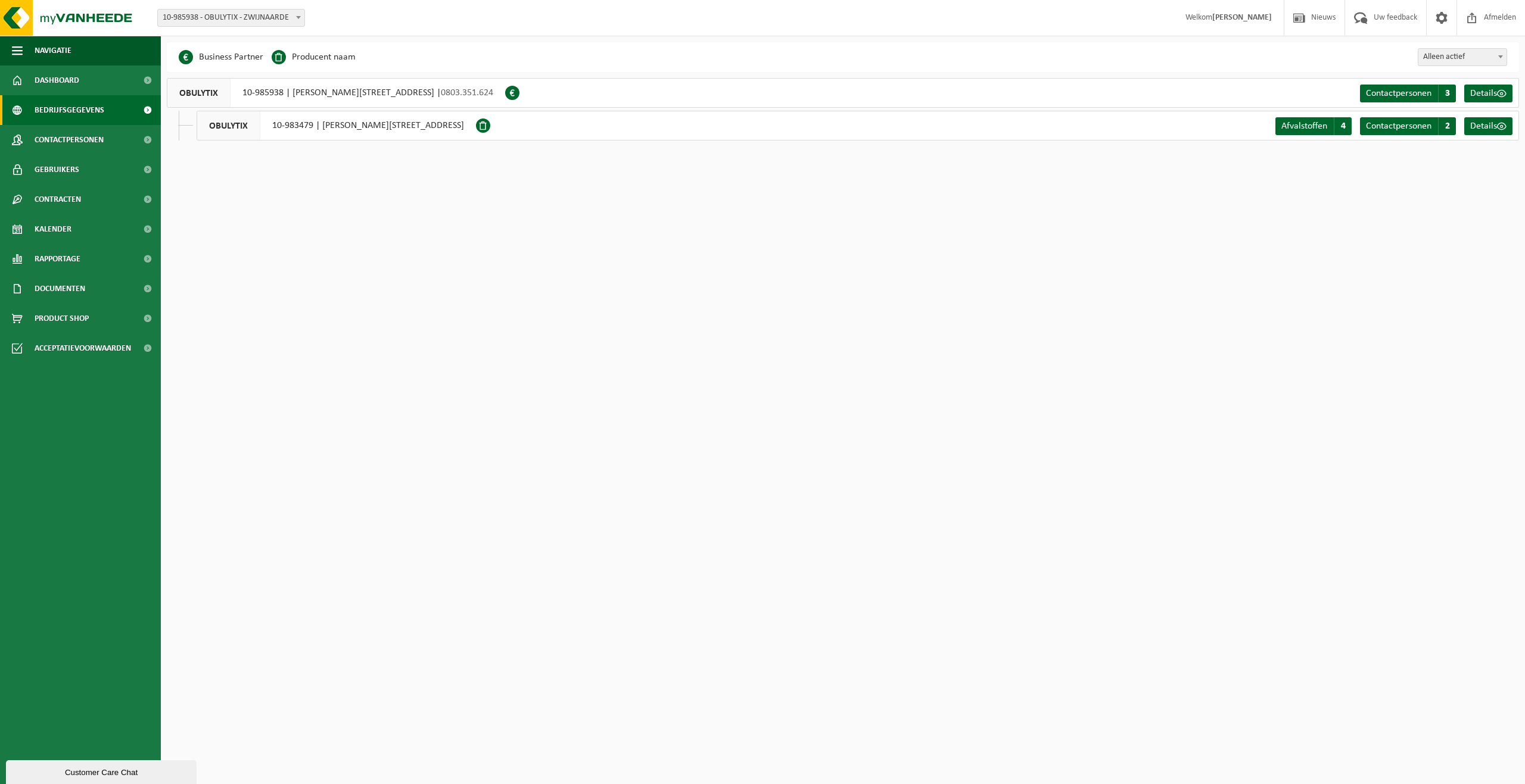
click at [267, 18] on span "10-985938 - OBULYTIX - ZWIJNAARDE" at bounding box center [231, 18] width 147 height 17
select select "163251"
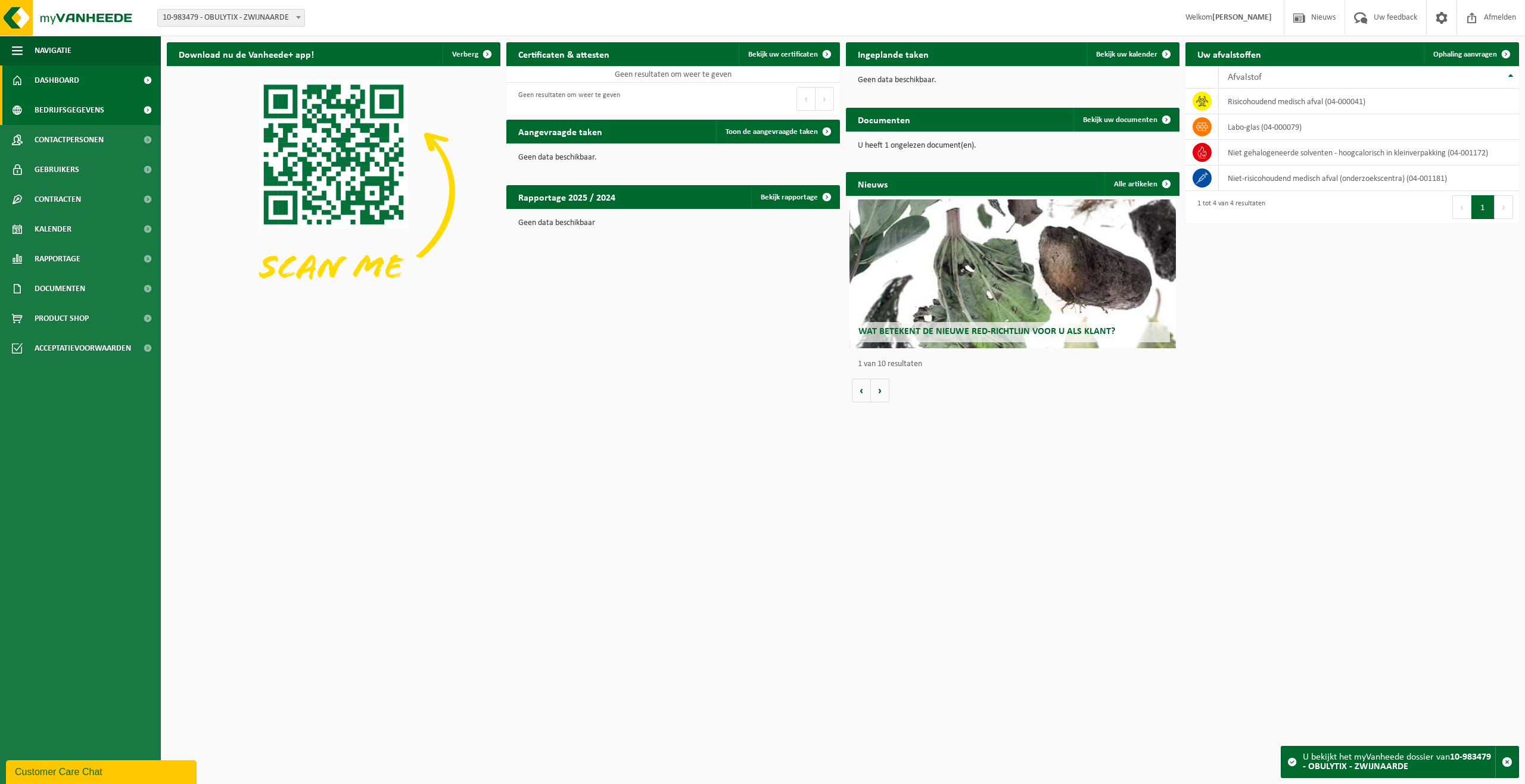
click at [74, 112] on span "Bedrijfsgegevens" at bounding box center [69, 110] width 69 height 30
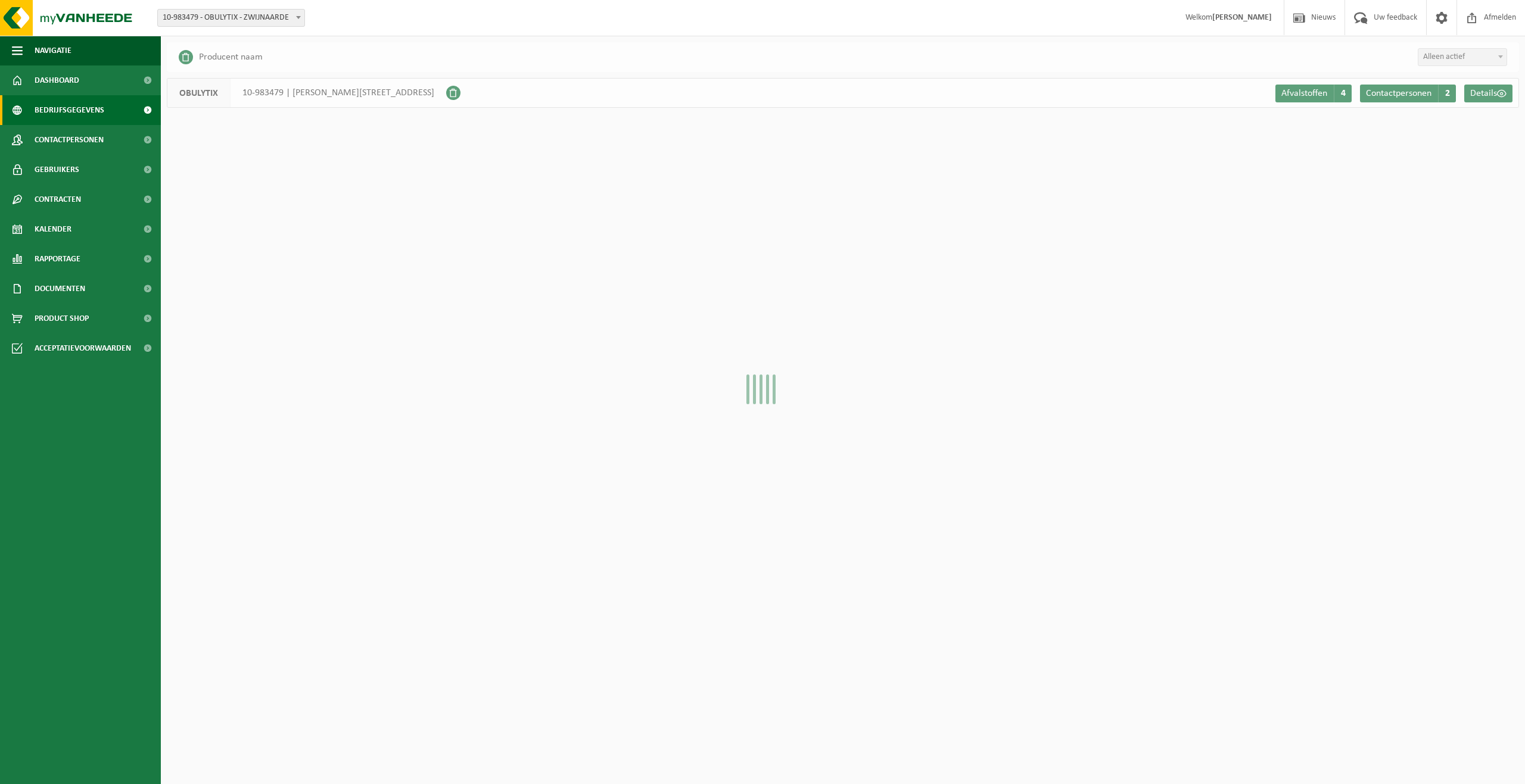
click at [77, 146] on span "Contactpersonen" at bounding box center [69, 140] width 69 height 30
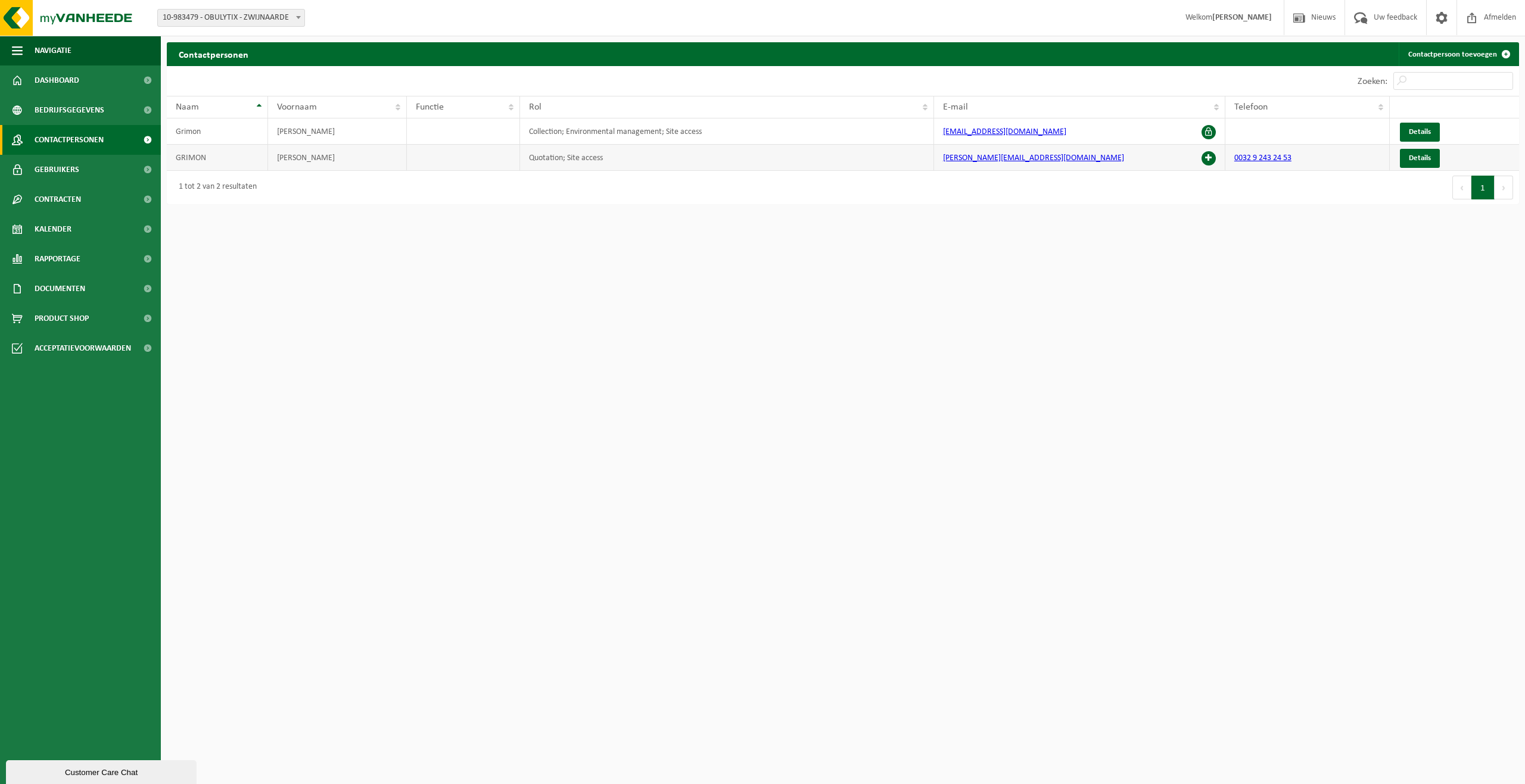
click at [1209, 158] on span at bounding box center [1209, 159] width 14 height 14
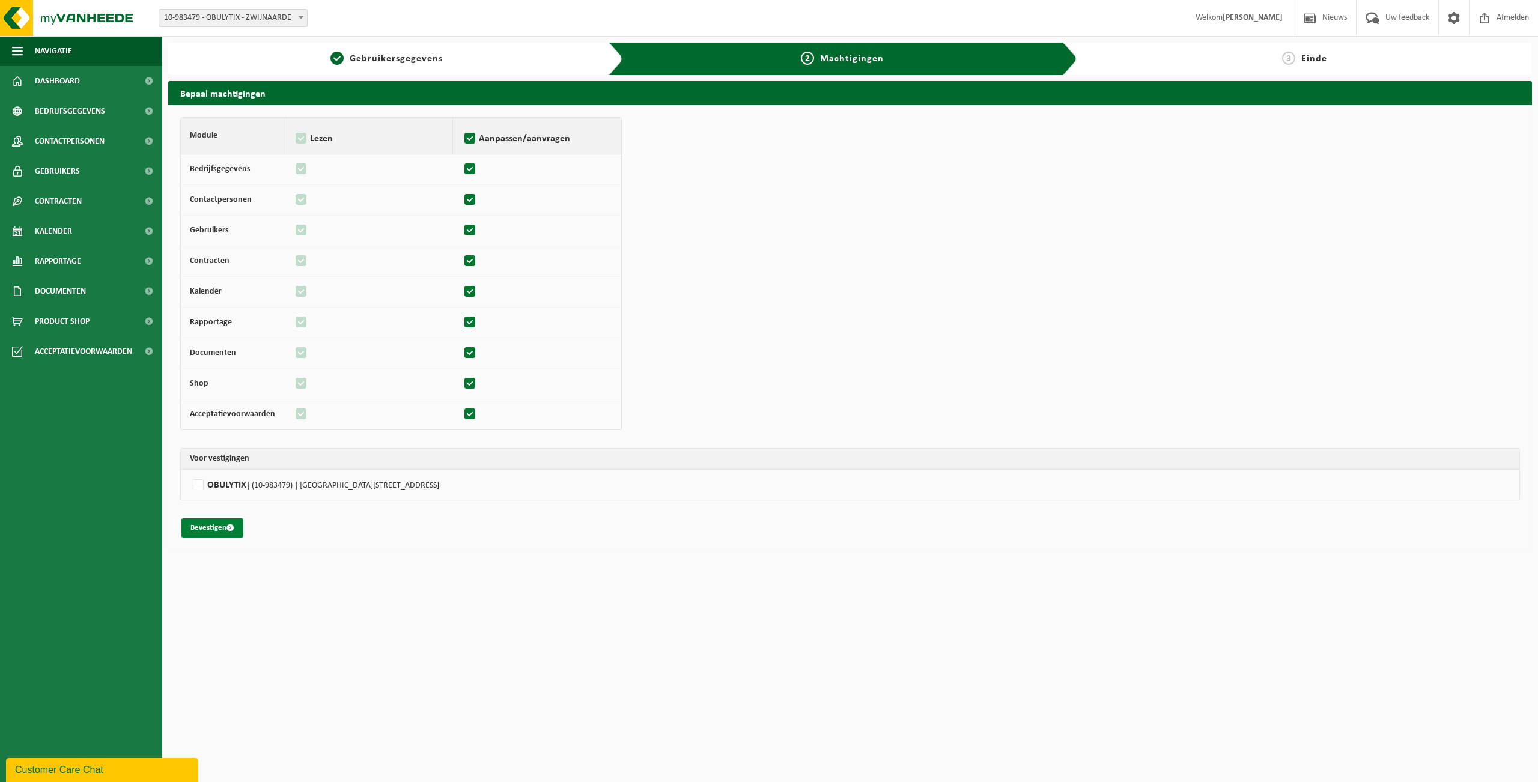
click at [237, 535] on button "Bevestigen" at bounding box center [212, 527] width 62 height 19
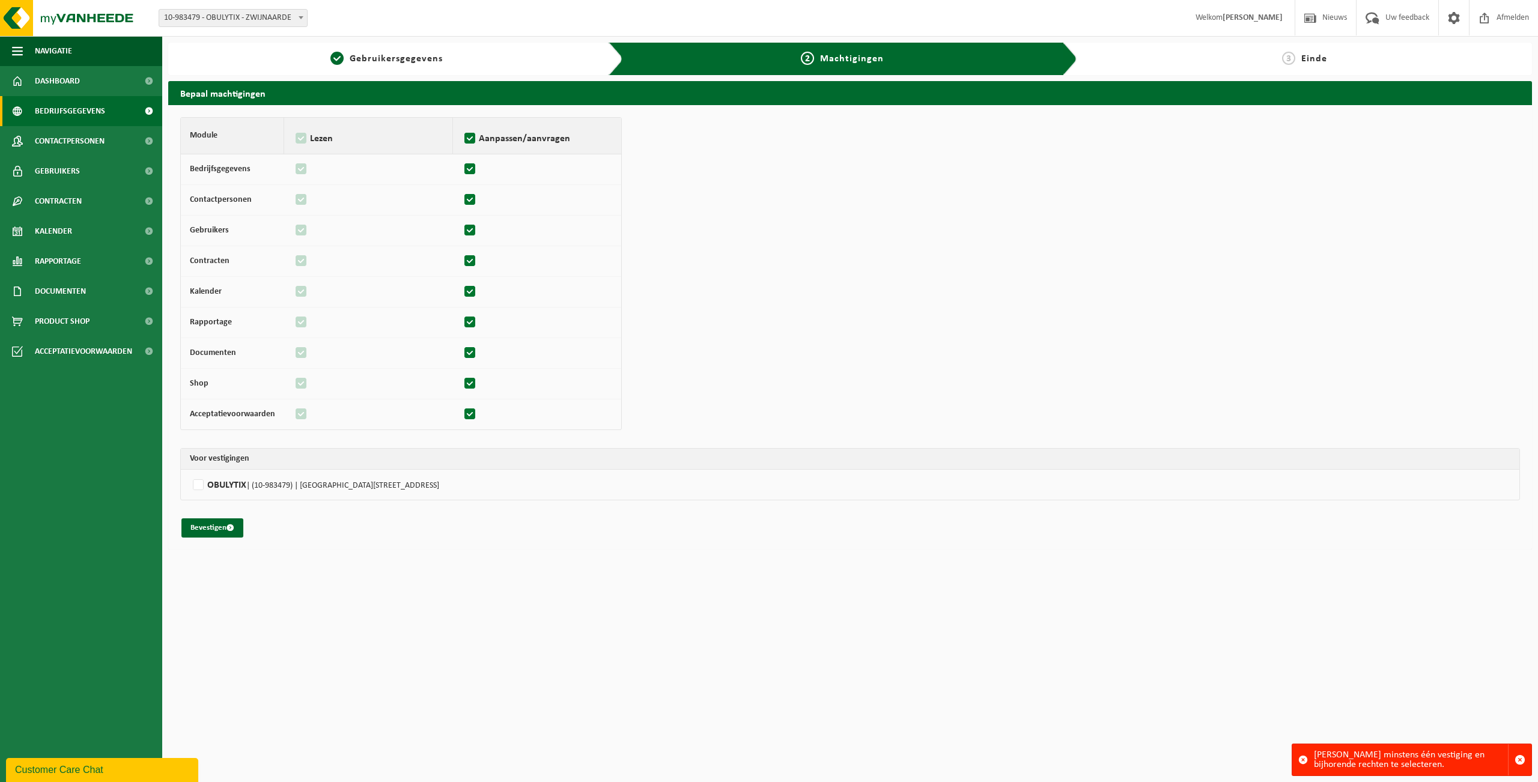
click at [59, 113] on span "Bedrijfsgegevens" at bounding box center [70, 111] width 70 height 30
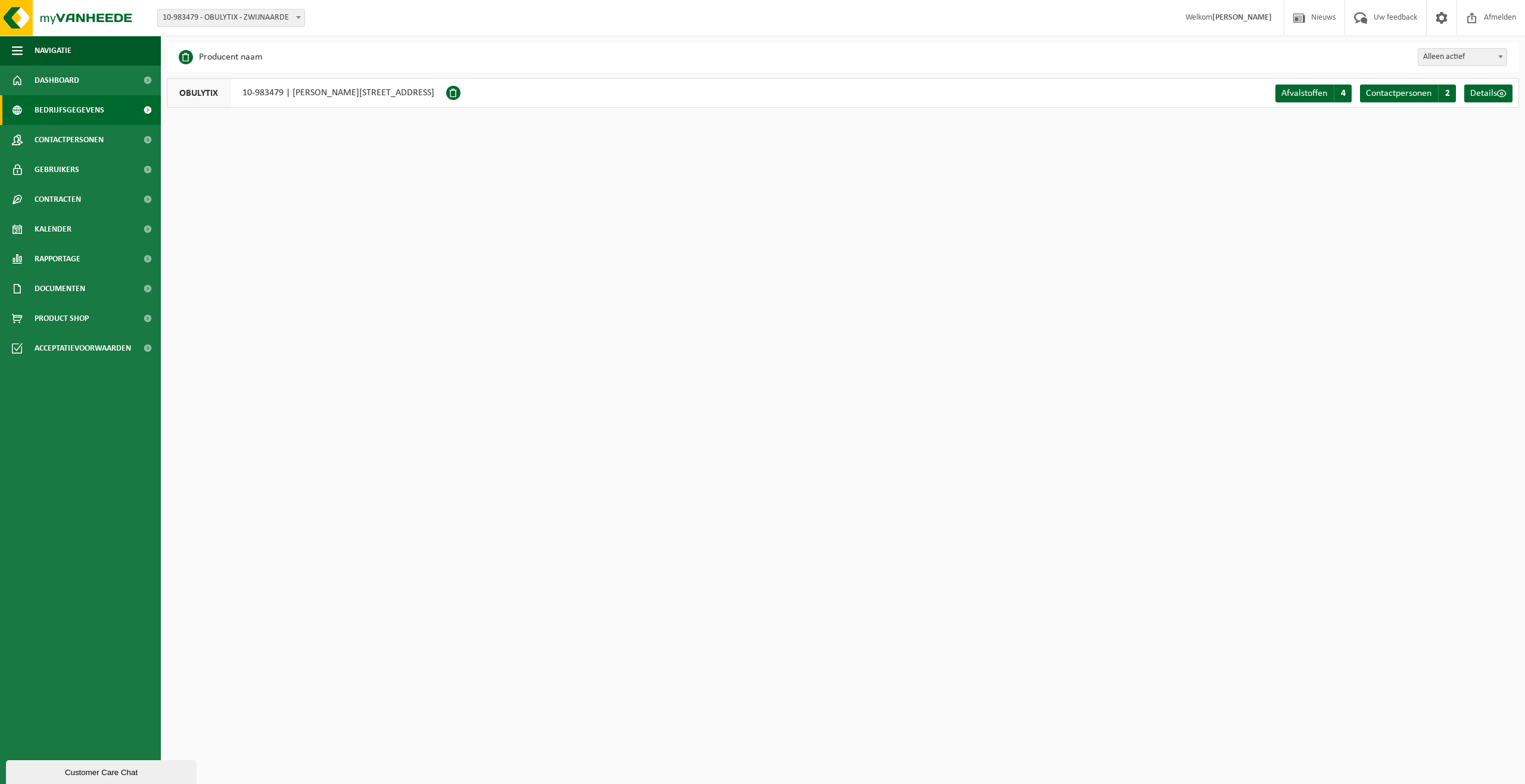
click at [94, 125] on span "Bedrijfsgegevens" at bounding box center [69, 110] width 69 height 30
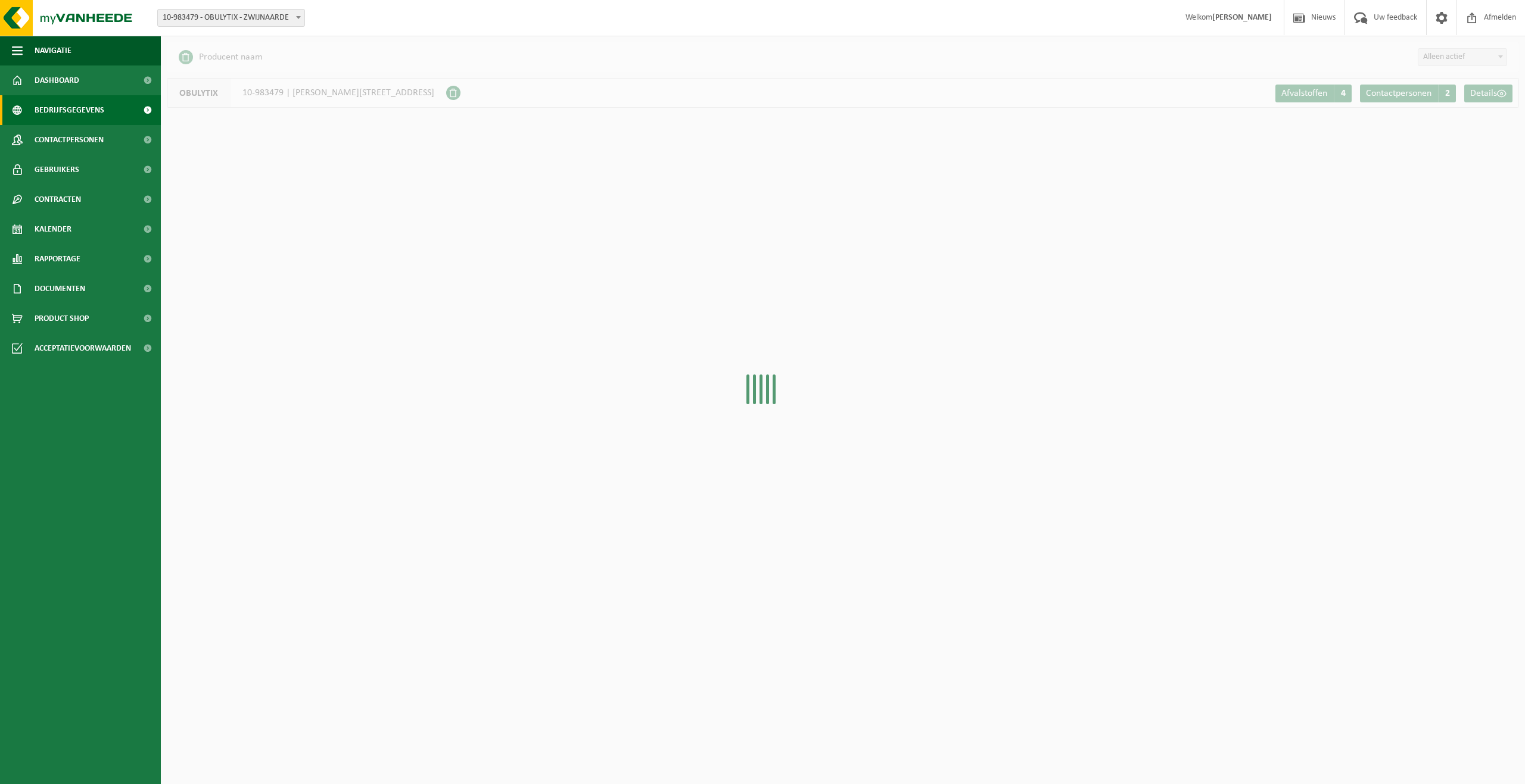
click at [92, 152] on span "Contactpersonen" at bounding box center [69, 140] width 69 height 30
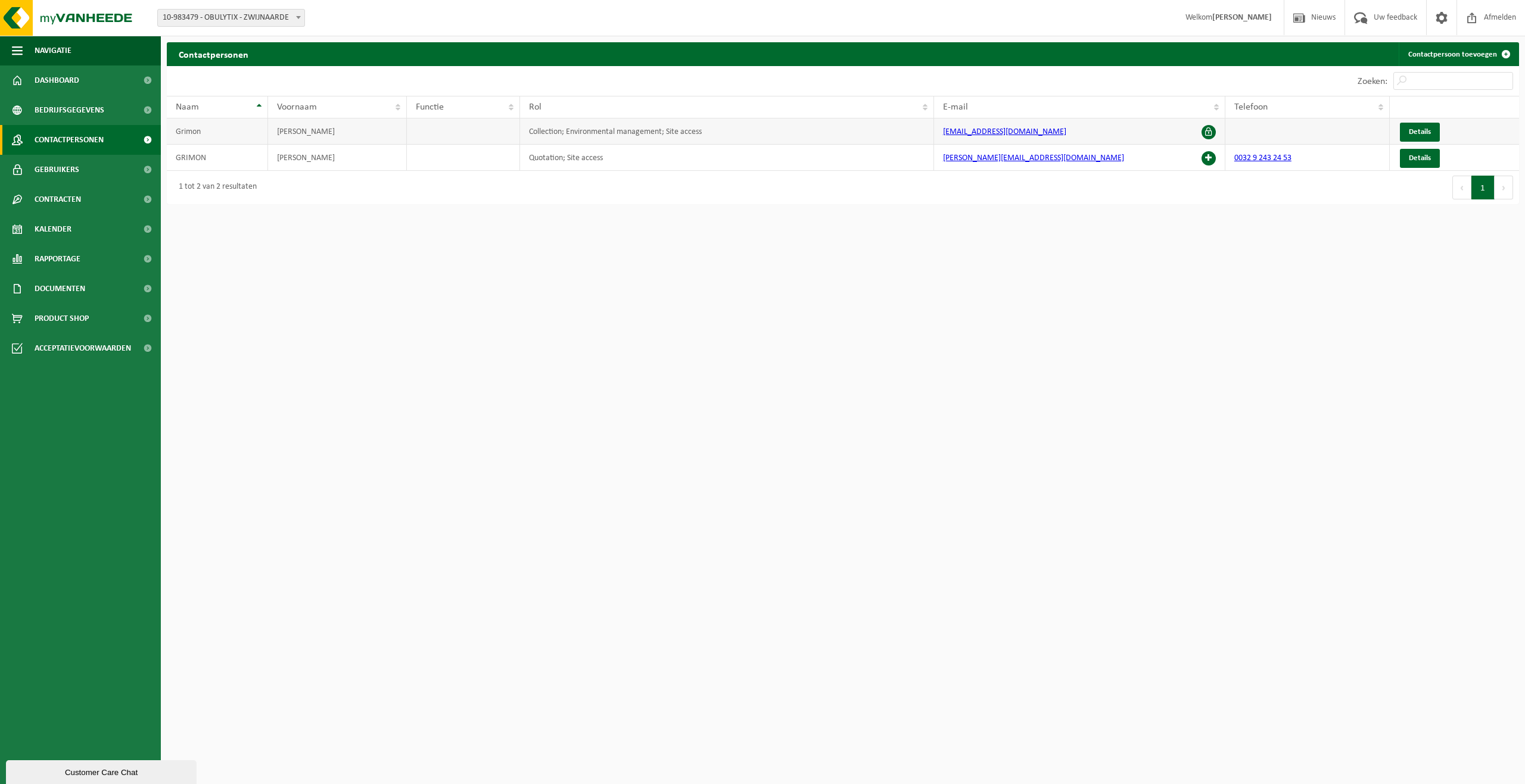
click at [1206, 134] on span at bounding box center [1209, 132] width 14 height 14
click at [1401, 136] on link "Details" at bounding box center [1420, 132] width 40 height 19
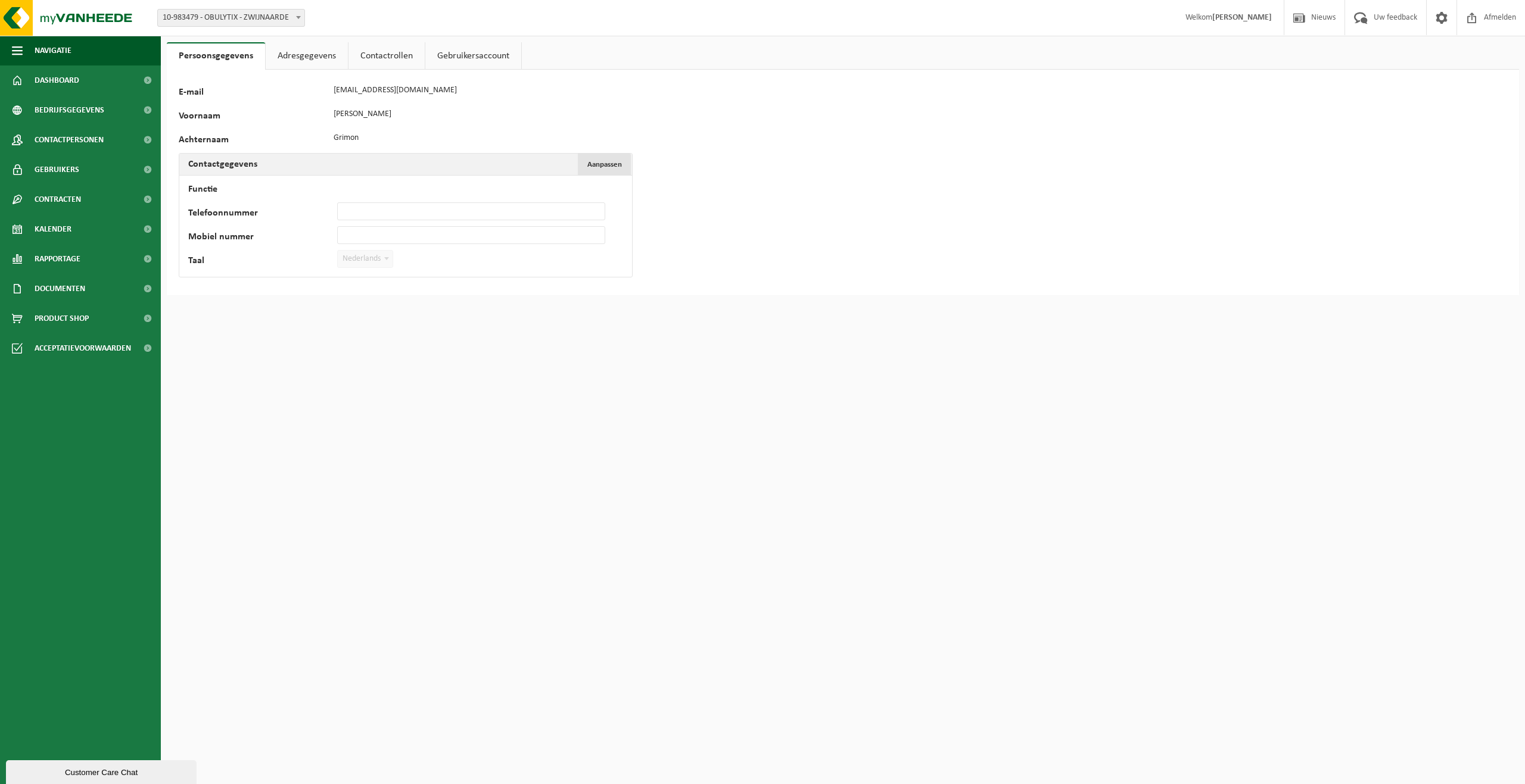
click at [602, 166] on span "Aanpassen" at bounding box center [604, 165] width 35 height 8
click at [602, 166] on span "Annuleren" at bounding box center [604, 165] width 35 height 8
click at [329, 53] on link "Adresgegevens" at bounding box center [306, 56] width 82 height 28
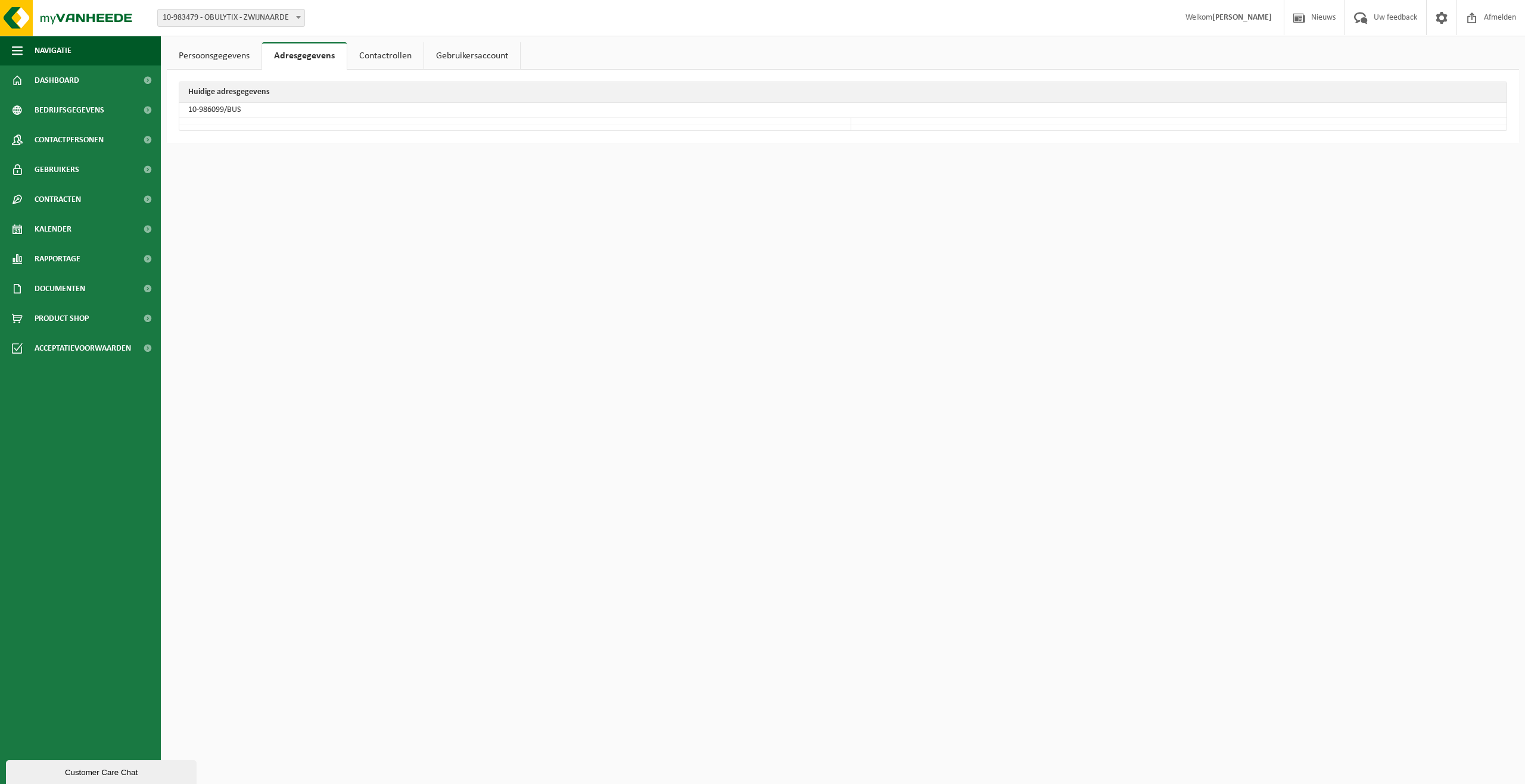
click at [384, 58] on link "Contactrollen" at bounding box center [385, 56] width 76 height 28
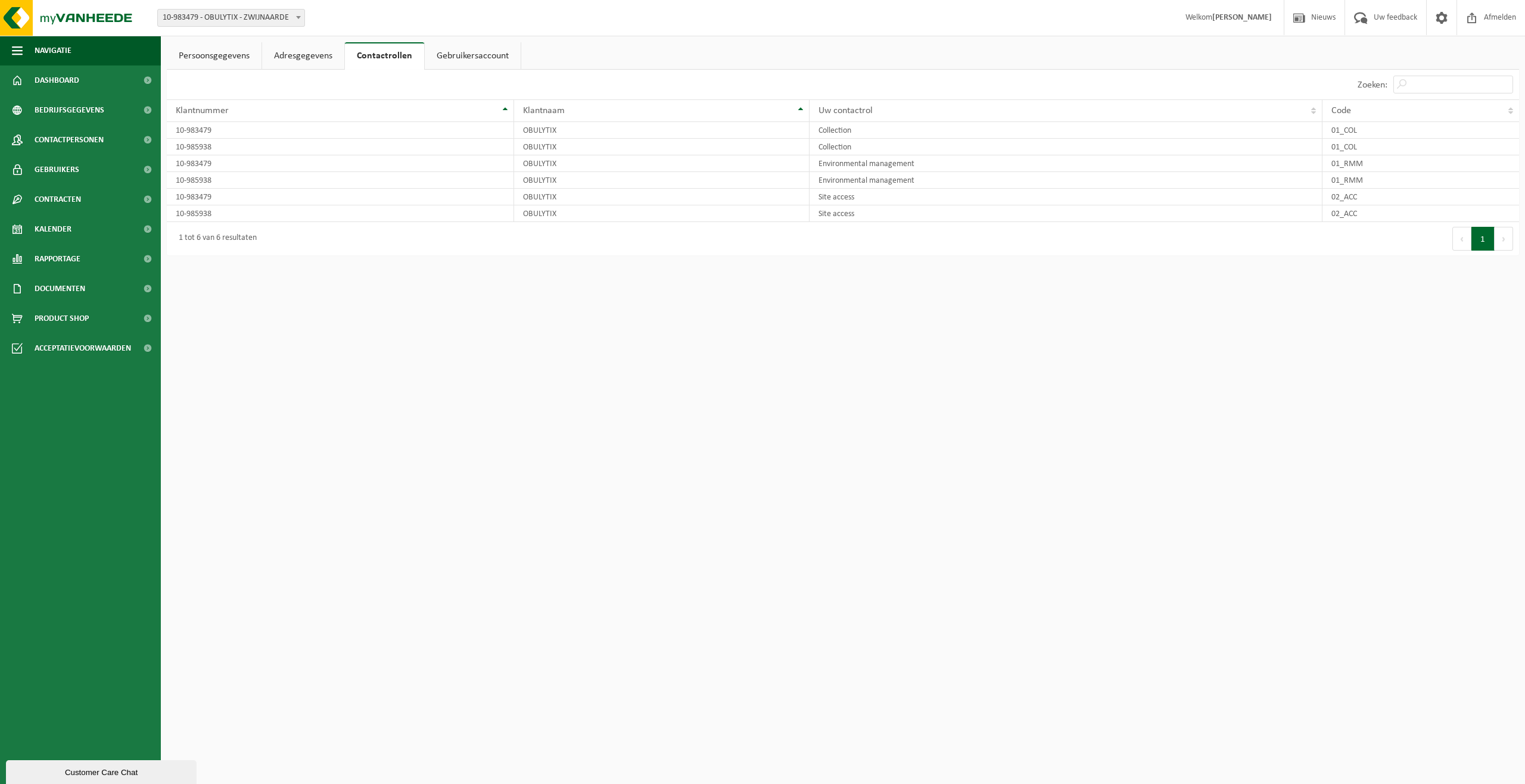
click at [306, 55] on link "Adresgegevens" at bounding box center [302, 56] width 82 height 28
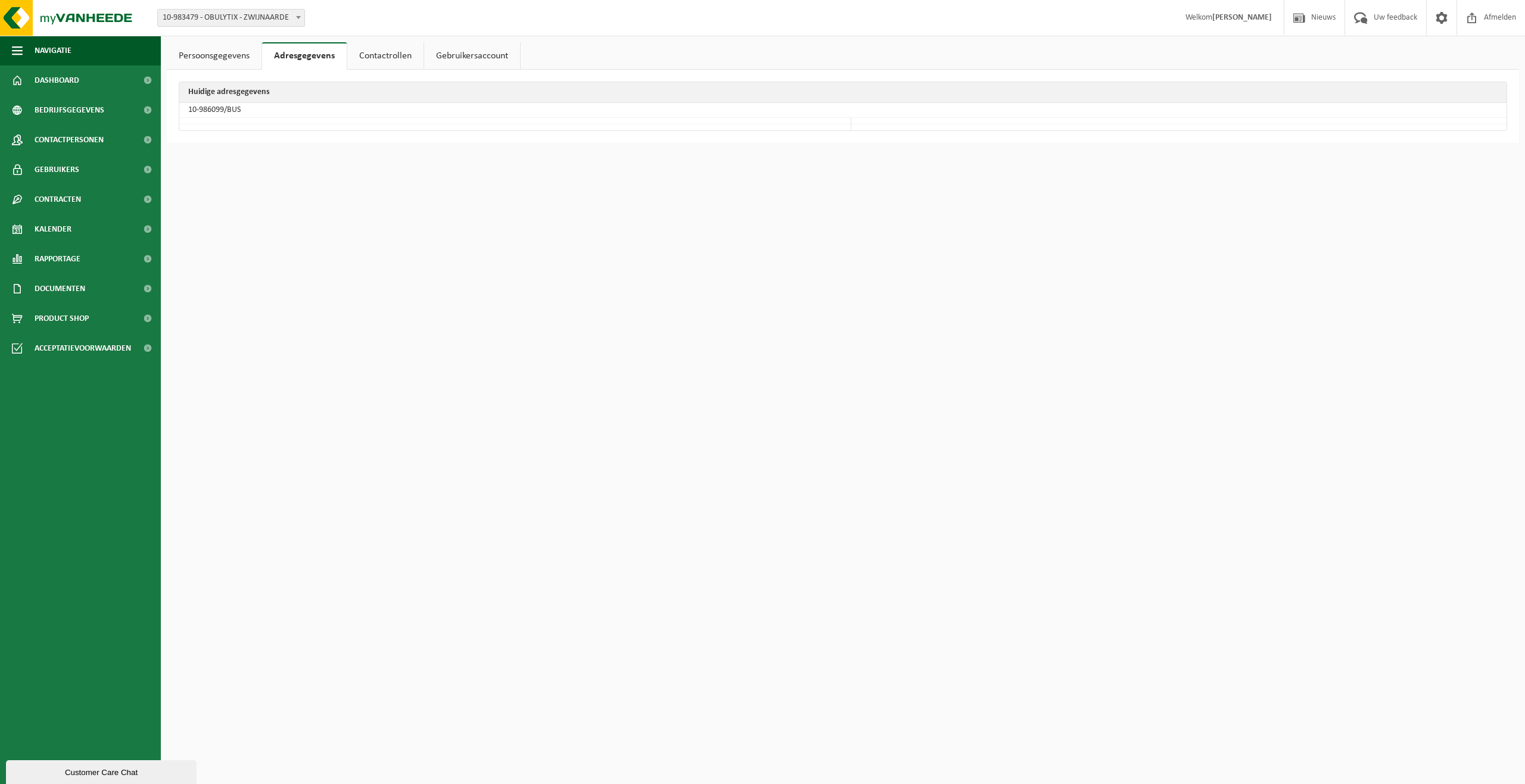
click at [384, 50] on link "Contactrollen" at bounding box center [385, 56] width 76 height 28
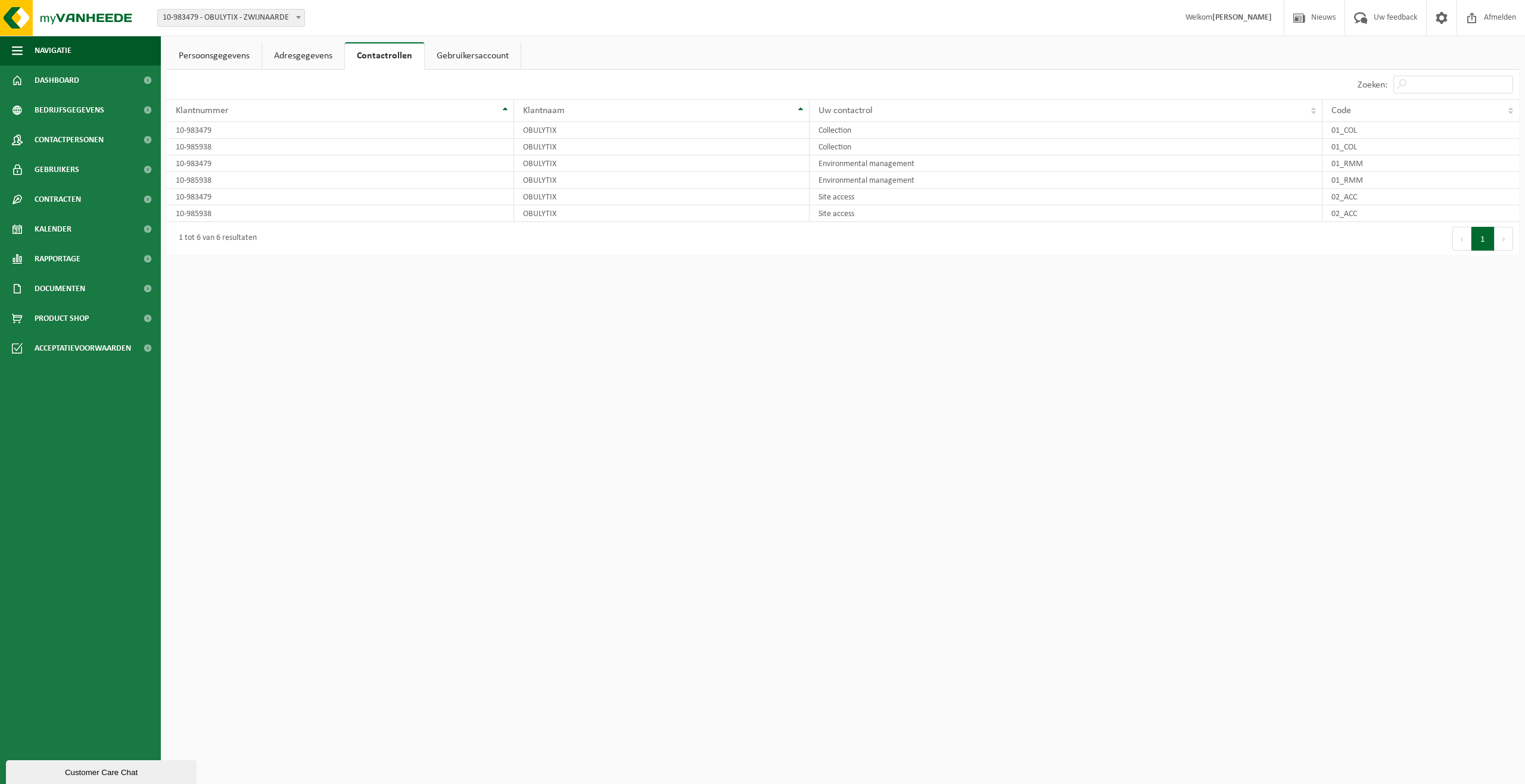
click at [454, 57] on link "Gebruikersaccount" at bounding box center [472, 56] width 96 height 28
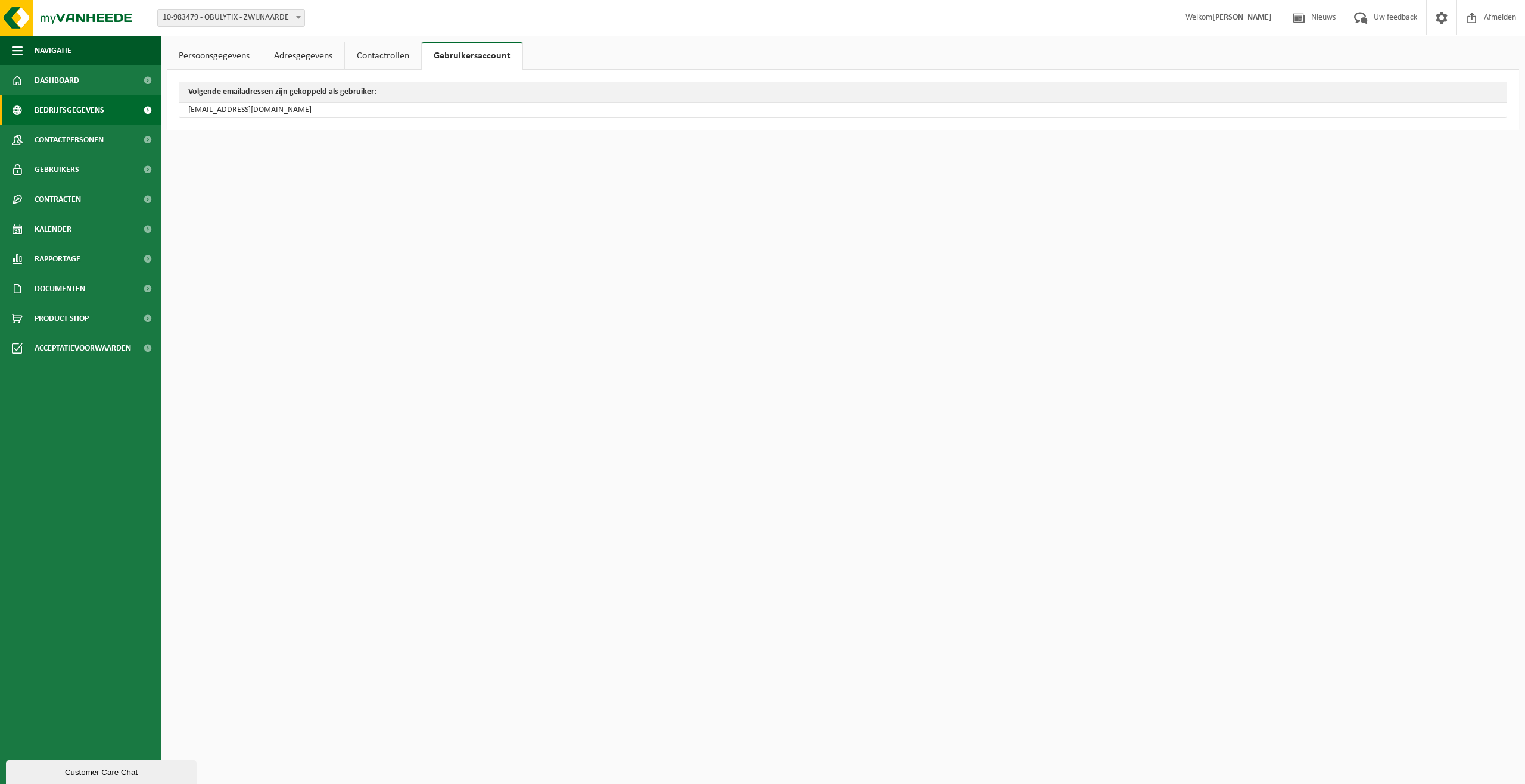
click at [67, 103] on span "Bedrijfsgegevens" at bounding box center [69, 110] width 69 height 30
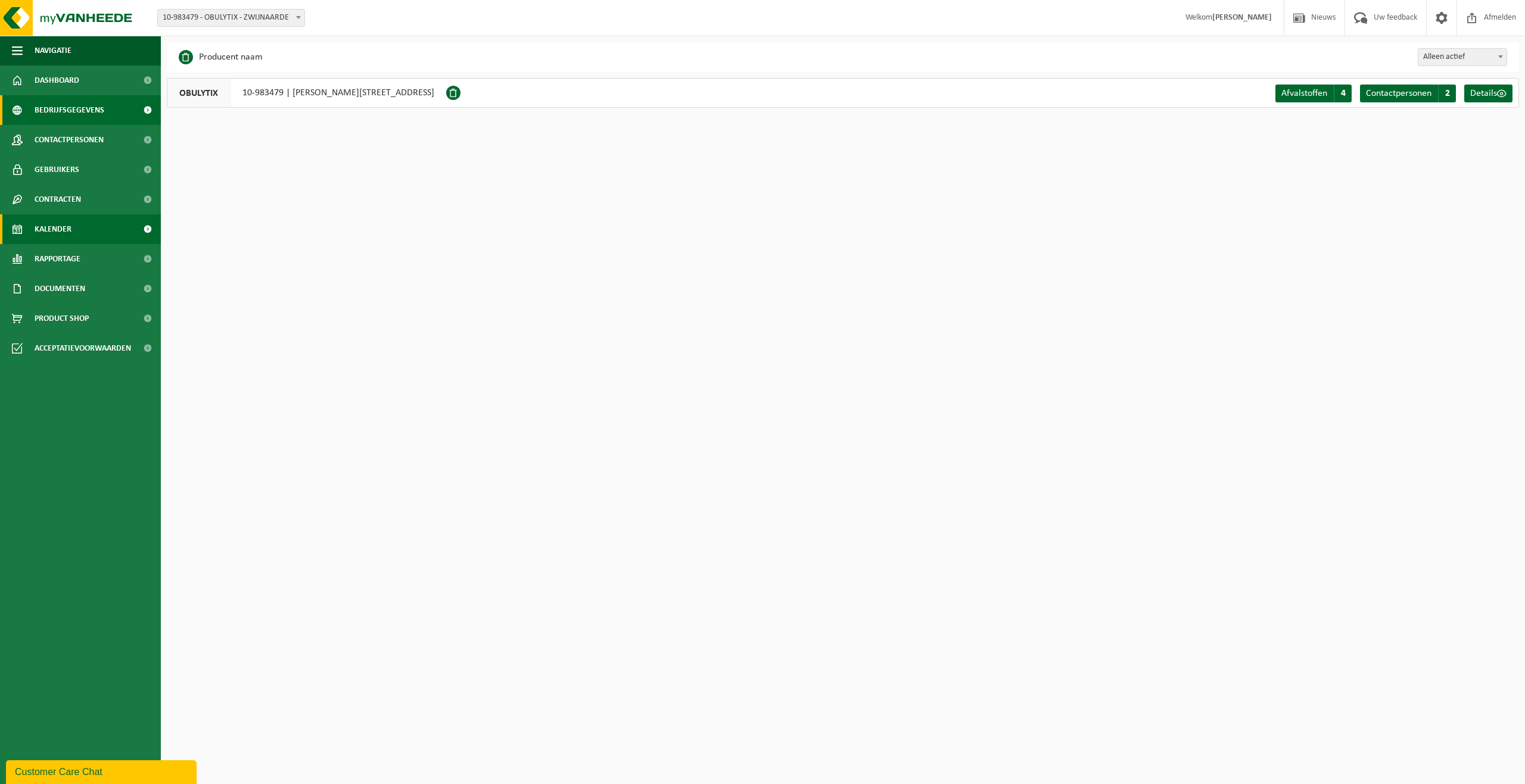
click at [75, 223] on link "Kalender" at bounding box center [80, 229] width 161 height 30
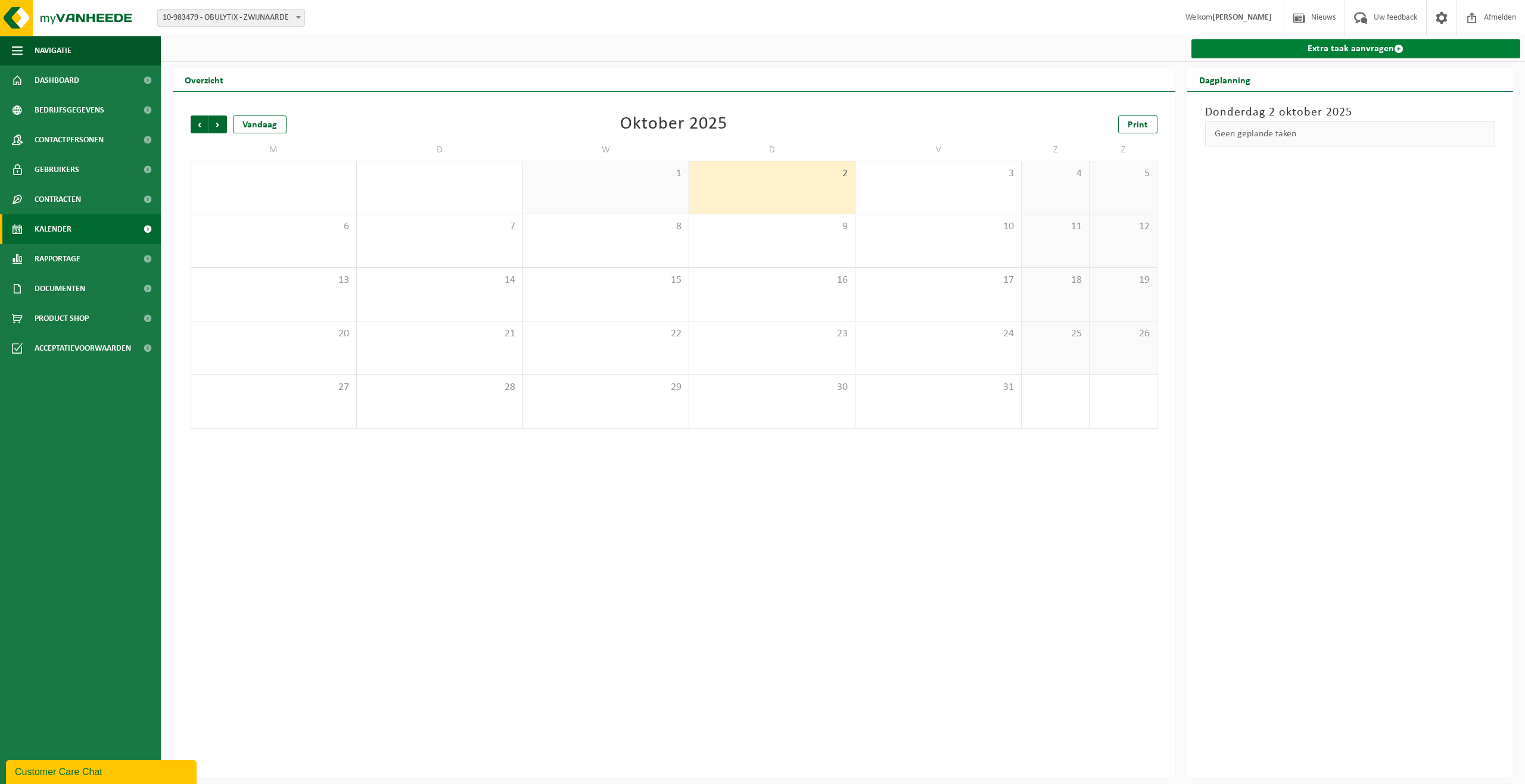
click at [1357, 53] on link "Extra taak aanvragen" at bounding box center [1355, 49] width 329 height 19
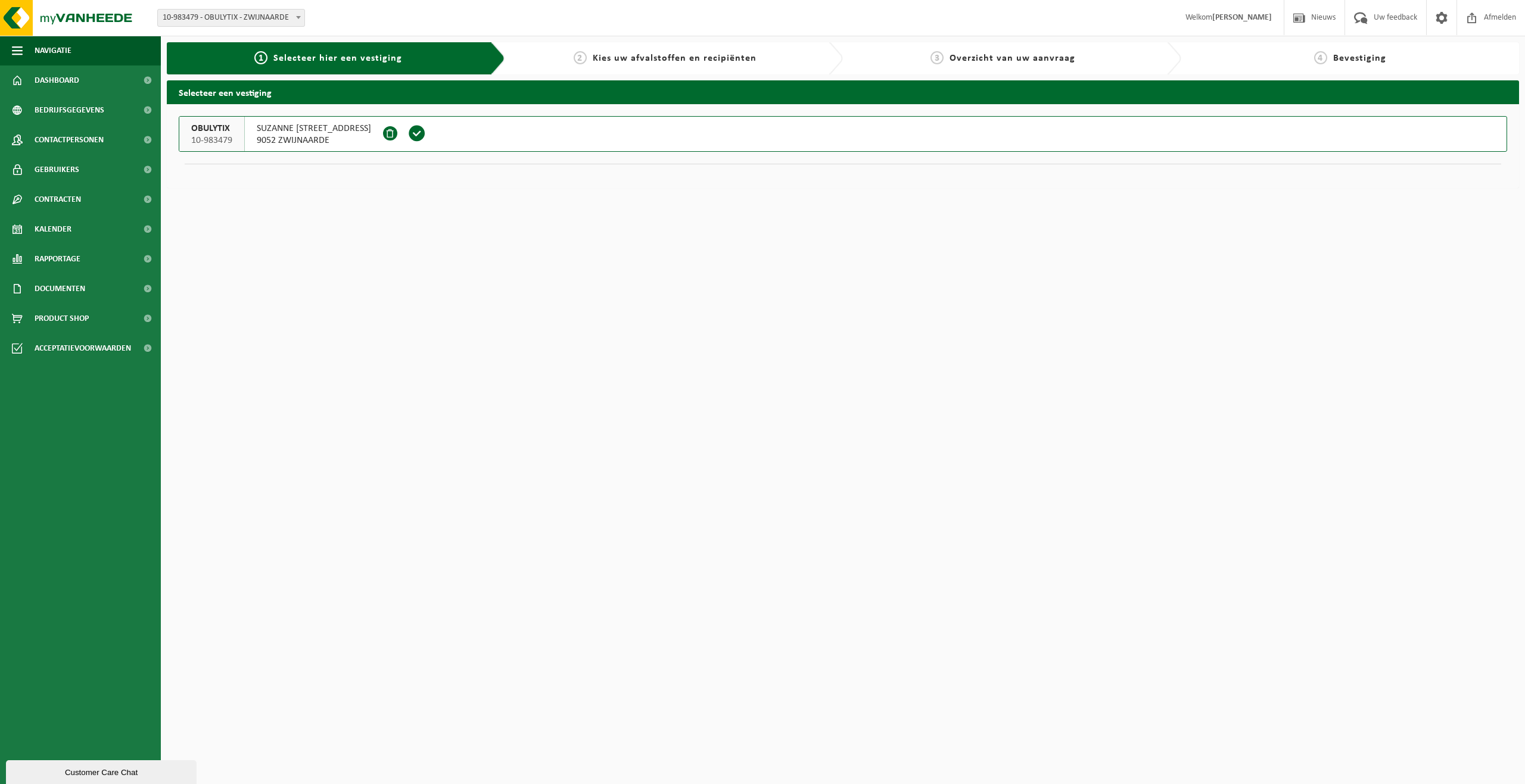
click at [522, 142] on button "OBULYTIX 10-983479 SUZANNE TASSIERSTRAAT 1 9052 ZWIJNAARDE" at bounding box center [842, 134] width 1328 height 36
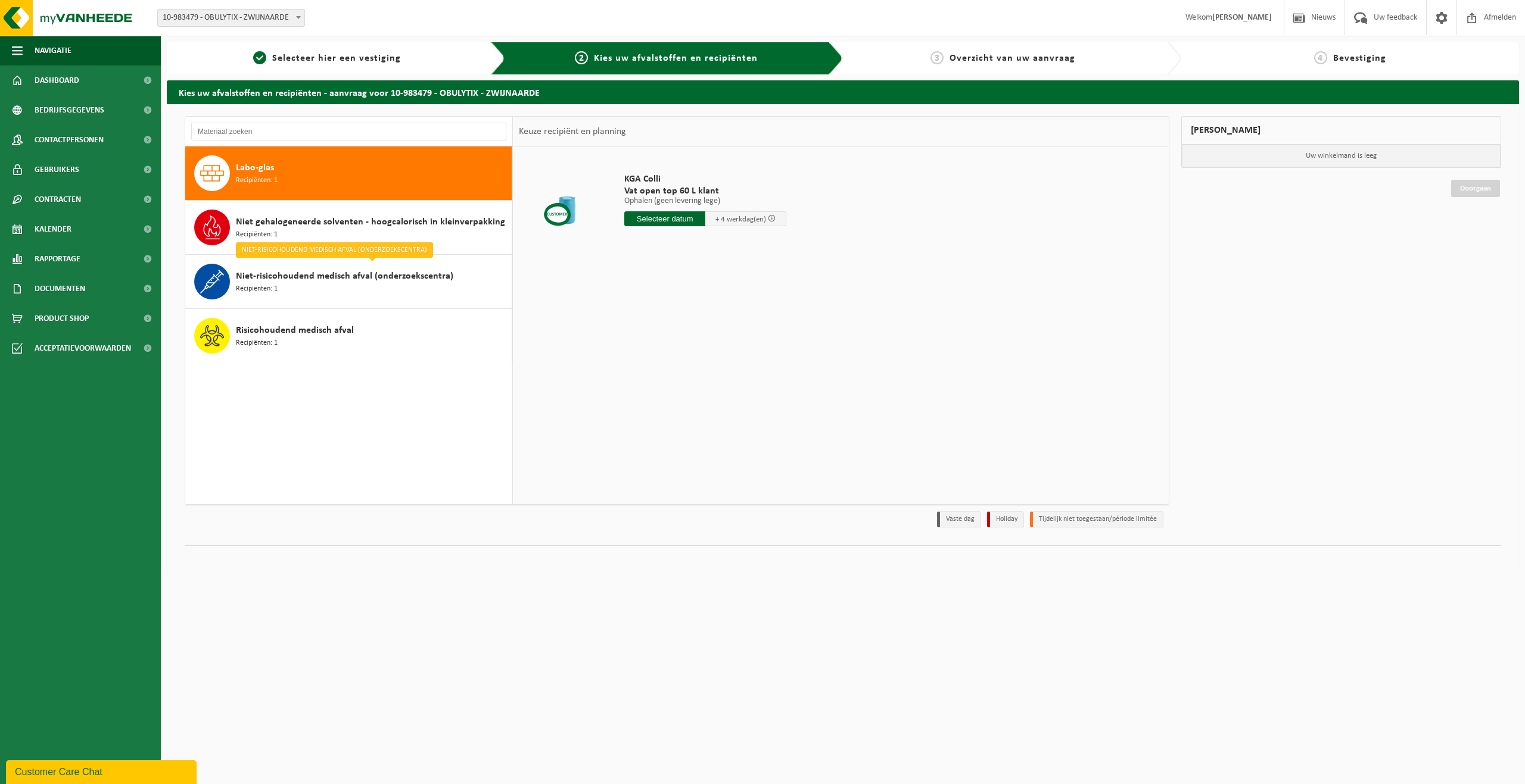
click at [374, 180] on div "Labo-glas Recipiënten: 1" at bounding box center [372, 173] width 273 height 36
click at [347, 238] on div "Niet gehalogeneerde solventen - hoogcalorisch in kleinverpakking Recipiënten: 1" at bounding box center [372, 227] width 273 height 36
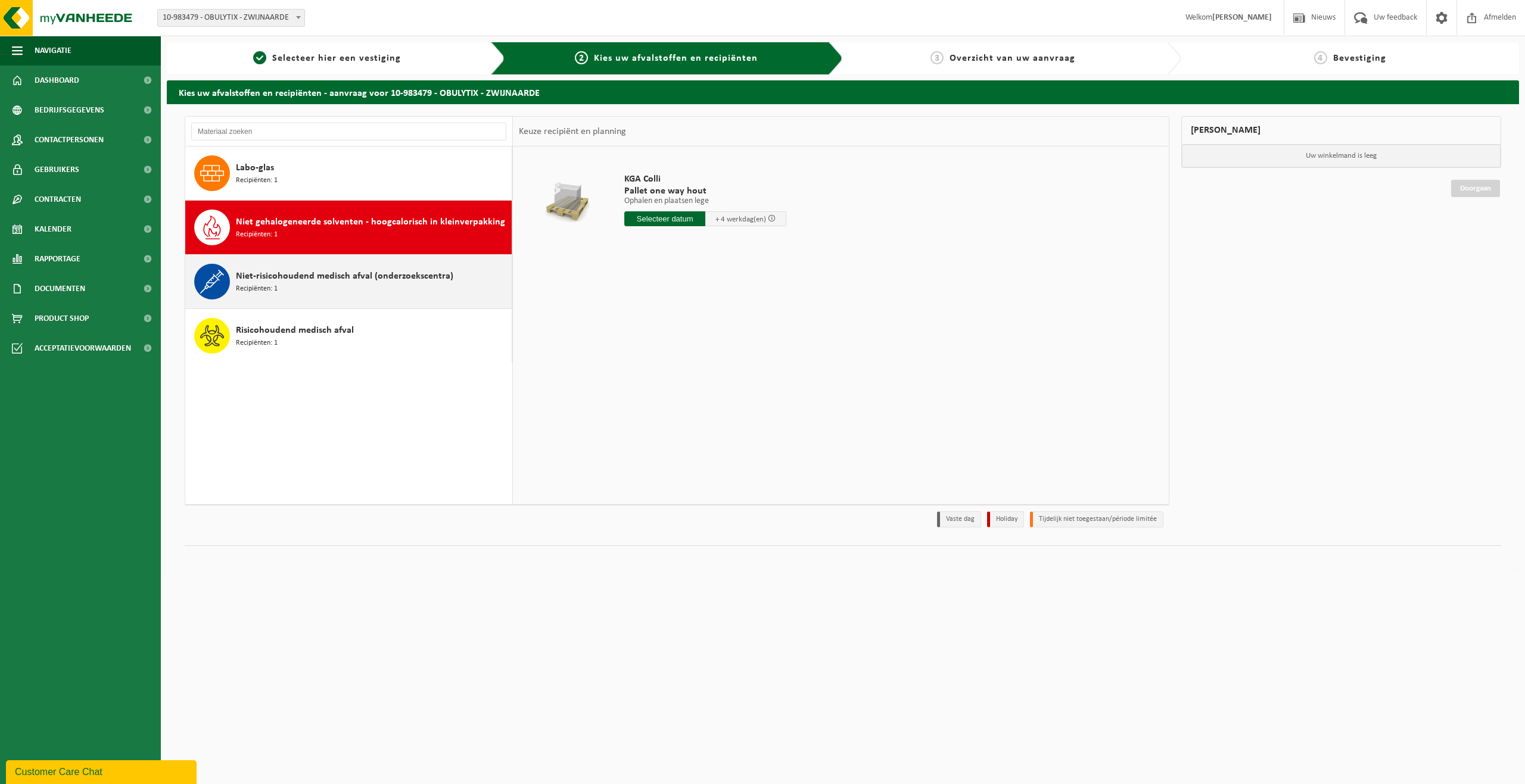
click at [375, 288] on div "Niet-risicohoudend medisch afval (onderzoekscentra) Recipiënten: 1" at bounding box center [372, 281] width 273 height 36
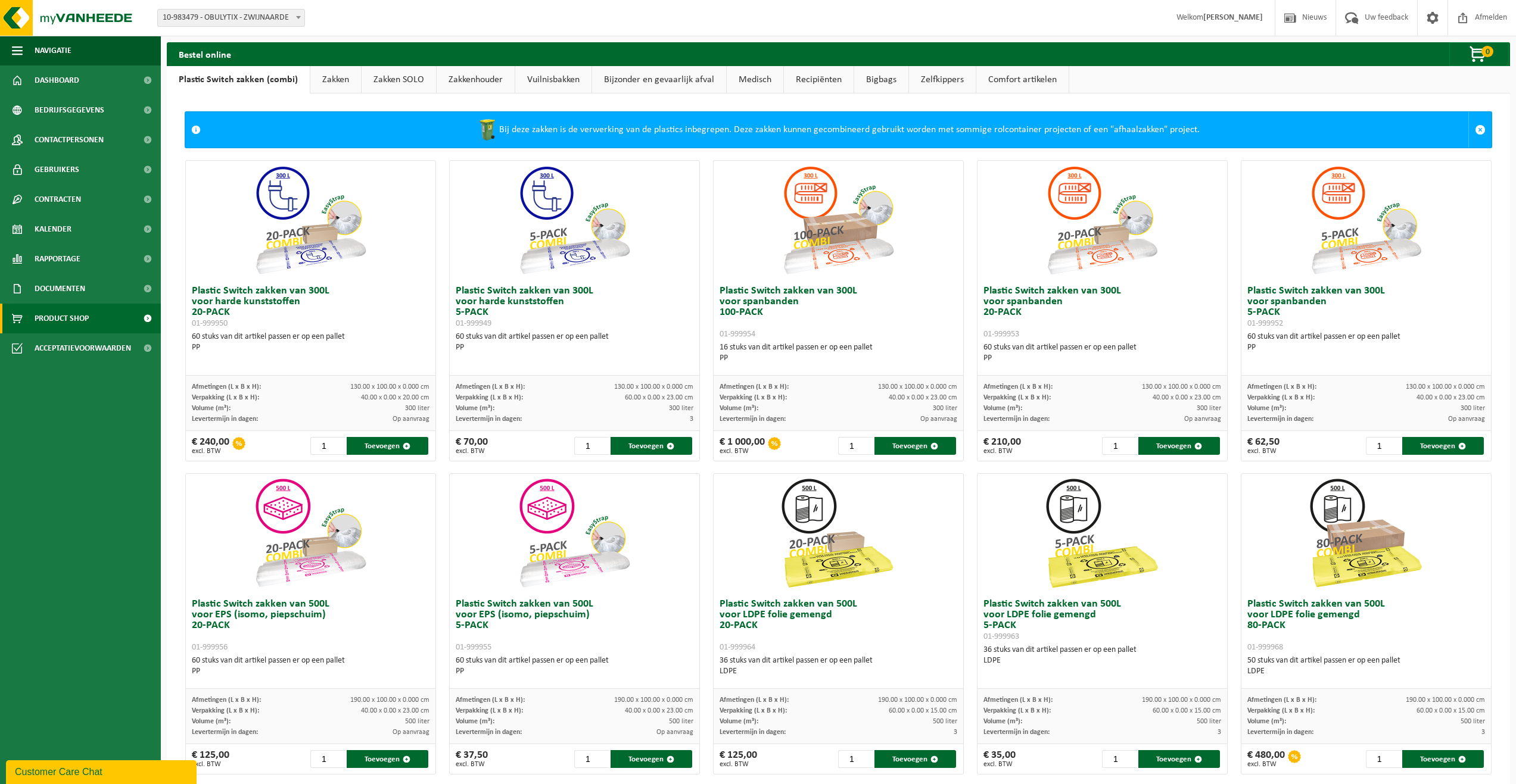
click at [321, 82] on link "Zakken" at bounding box center [335, 80] width 51 height 28
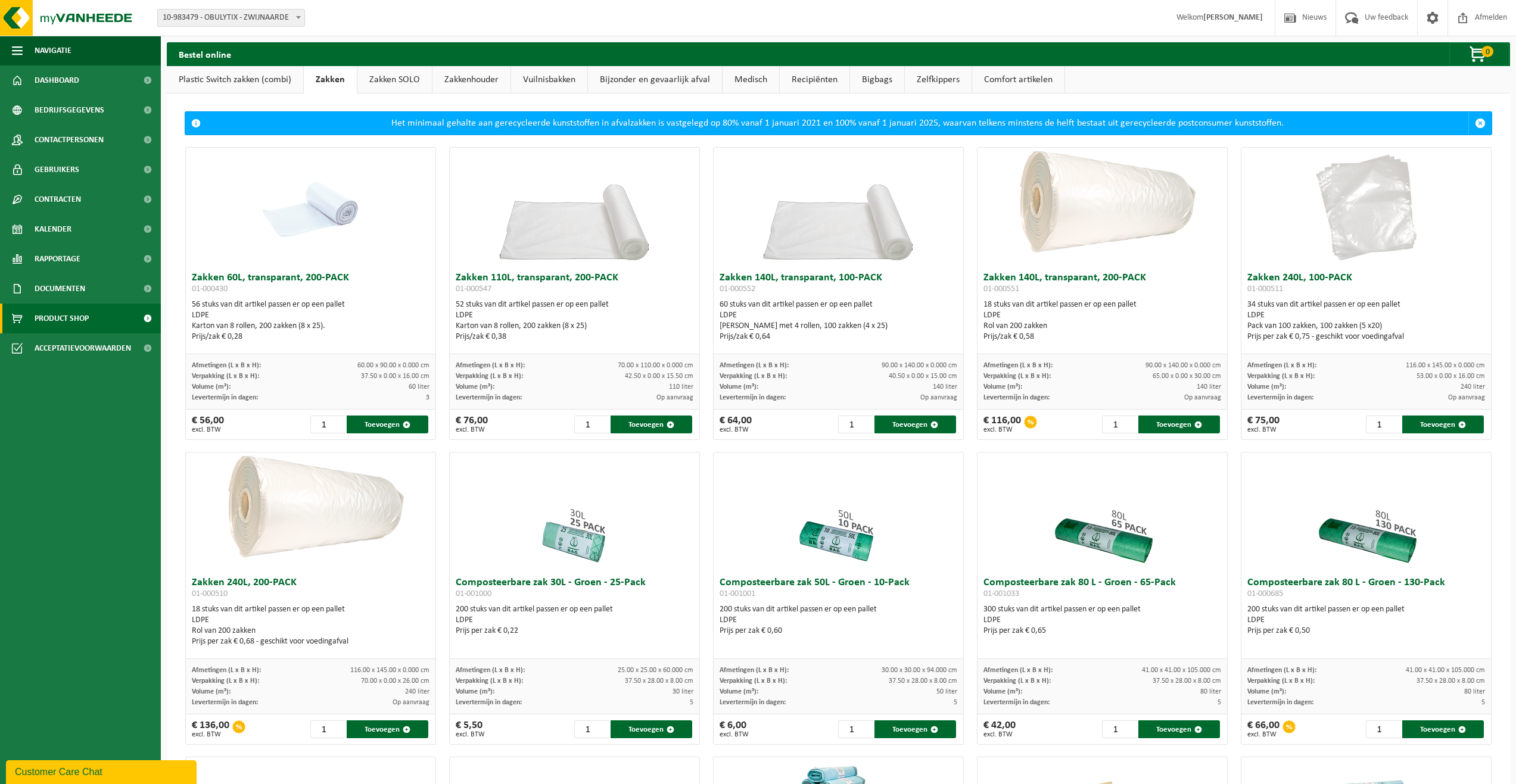
click at [386, 85] on link "Zakken SOLO" at bounding box center [394, 80] width 74 height 28
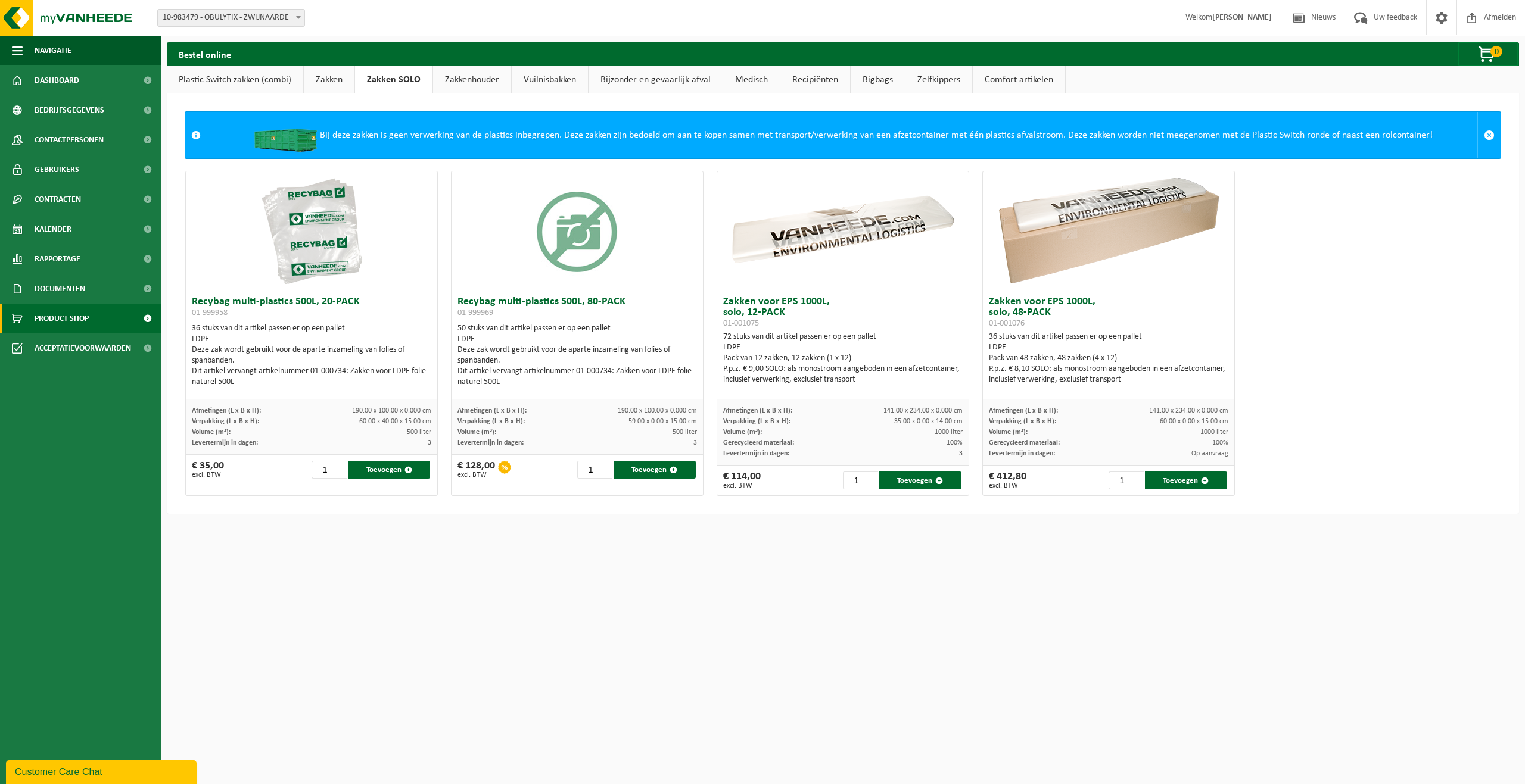
click at [453, 90] on link "Zakkenhouder" at bounding box center [472, 80] width 78 height 28
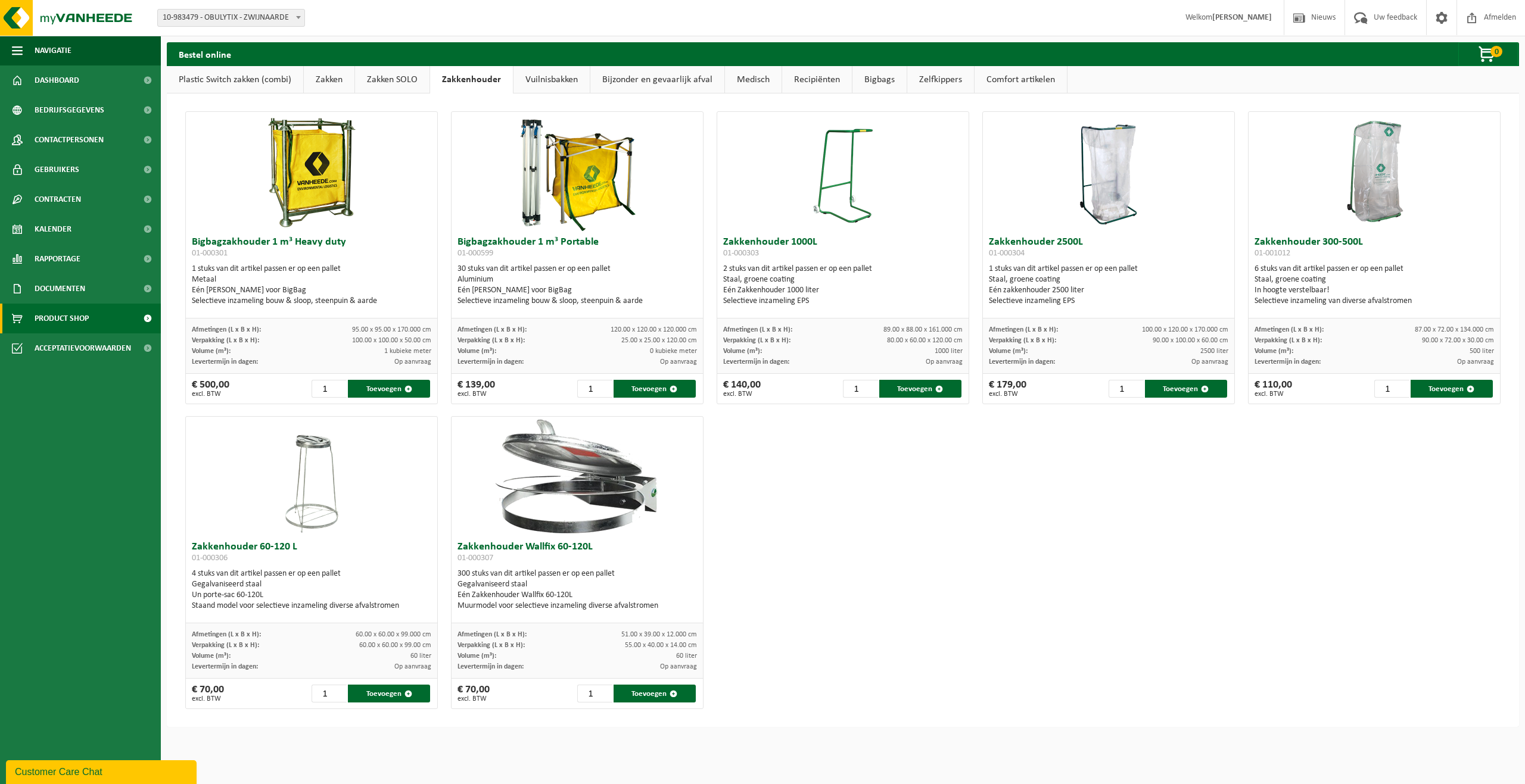
click at [872, 521] on div "Bigbagzakhouder 1 m³ Heavy duty 01-000301 1 stuks van dit artikel passen er op …" at bounding box center [842, 409] width 1328 height 610
click at [558, 483] on img at bounding box center [577, 476] width 238 height 119
click at [548, 84] on link "Vuilnisbakken" at bounding box center [551, 80] width 76 height 28
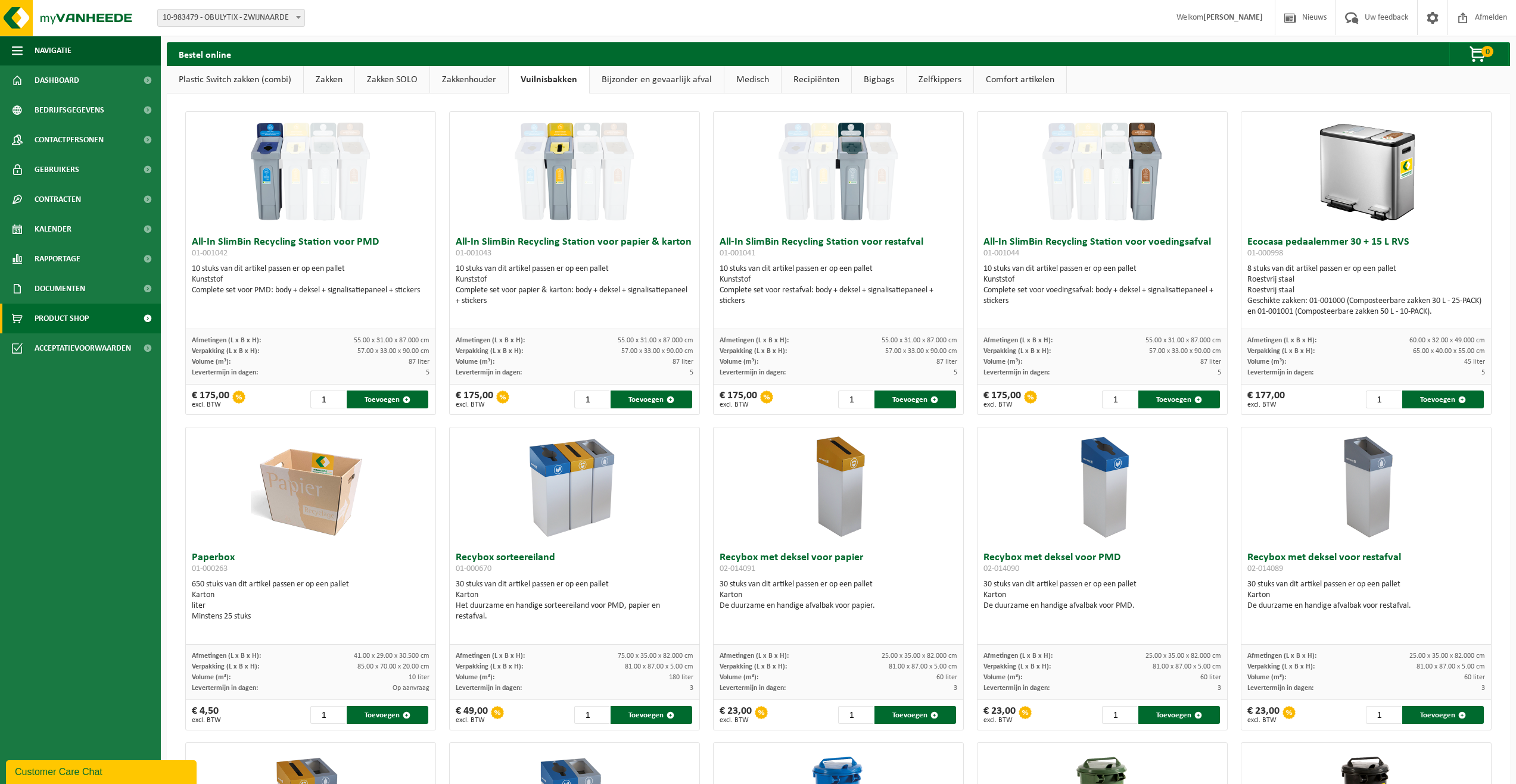
click at [659, 86] on link "Bijzonder en gevaarlijk afval" at bounding box center [656, 80] width 134 height 28
